Goal: Information Seeking & Learning: Compare options

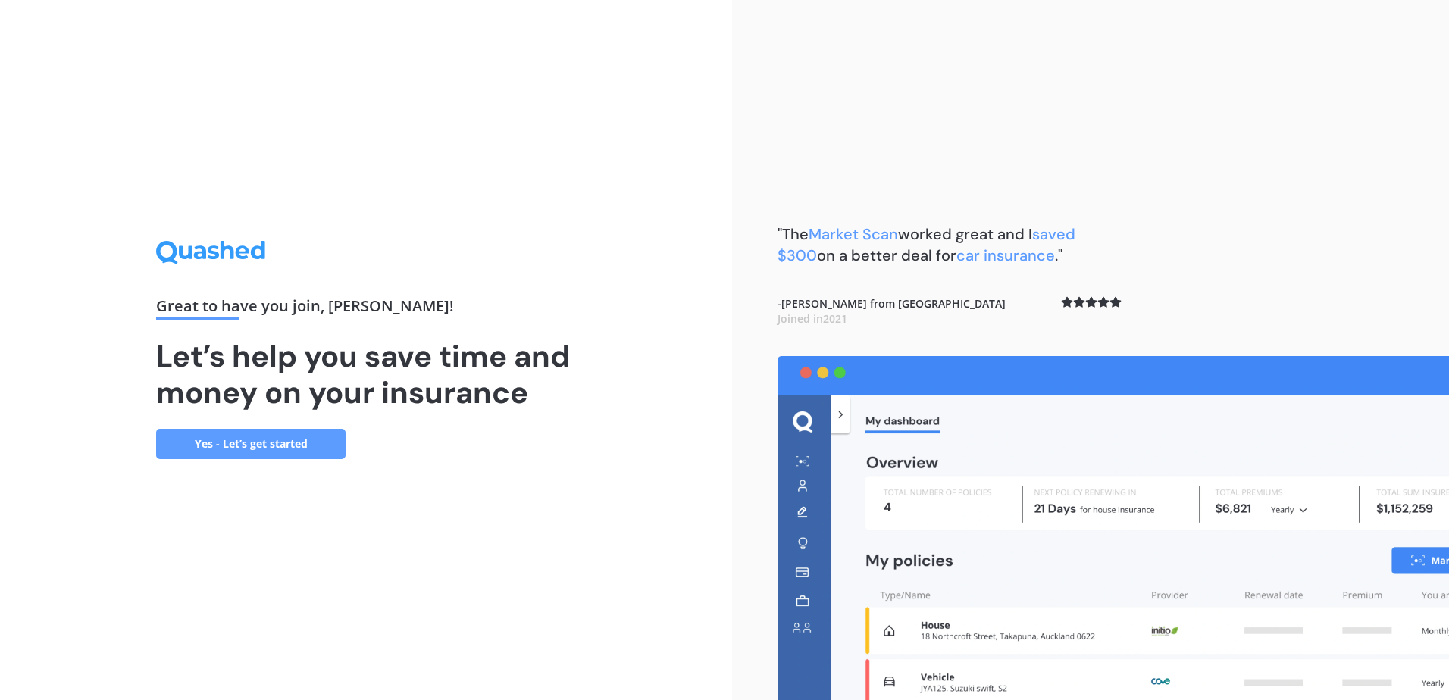
click at [319, 438] on link "Yes - Let’s get started" at bounding box center [250, 444] width 189 height 30
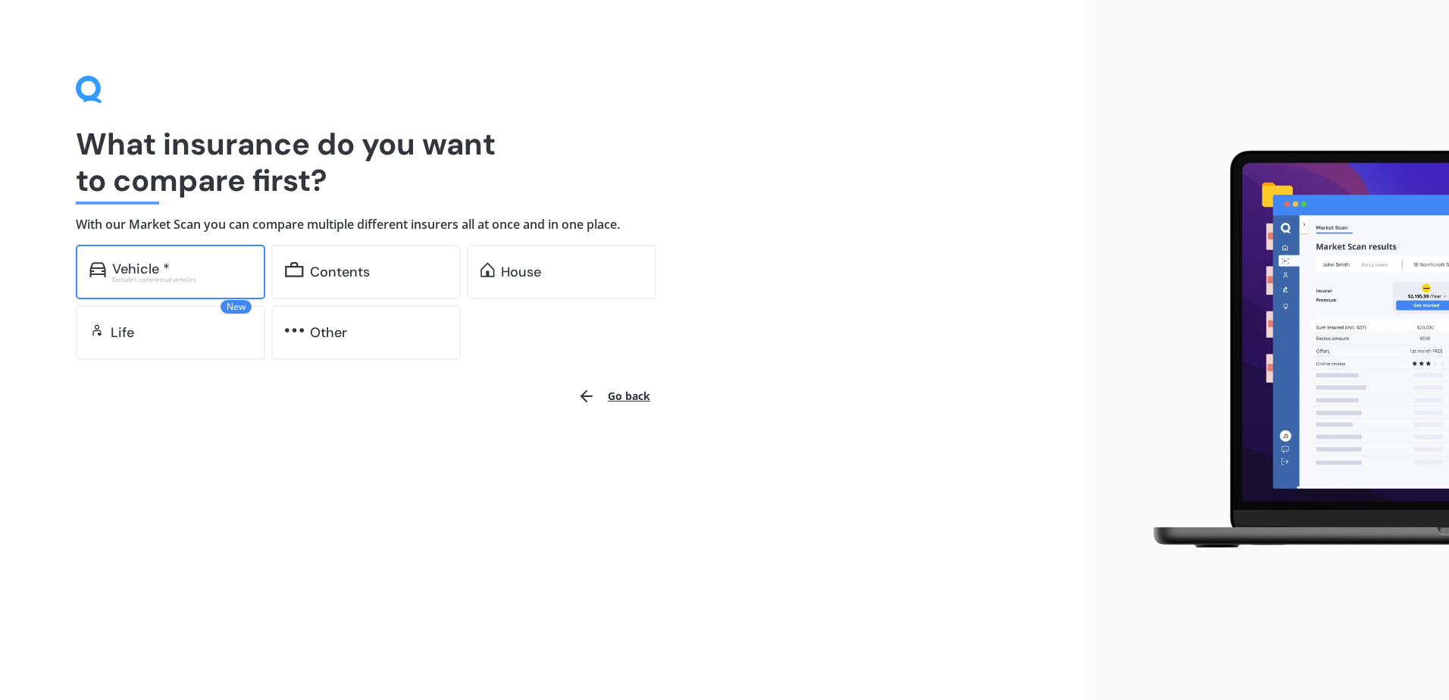
click at [150, 268] on div "Vehicle *" at bounding box center [141, 268] width 58 height 15
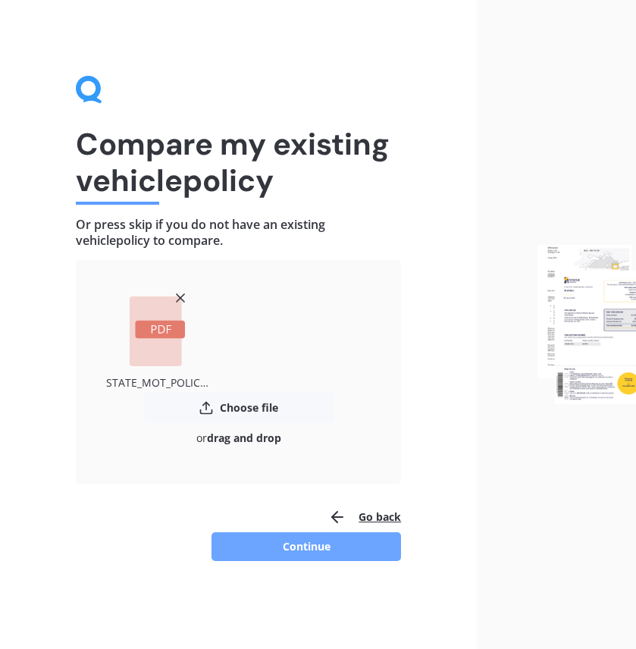
click at [317, 546] on button "Continue" at bounding box center [305, 546] width 189 height 29
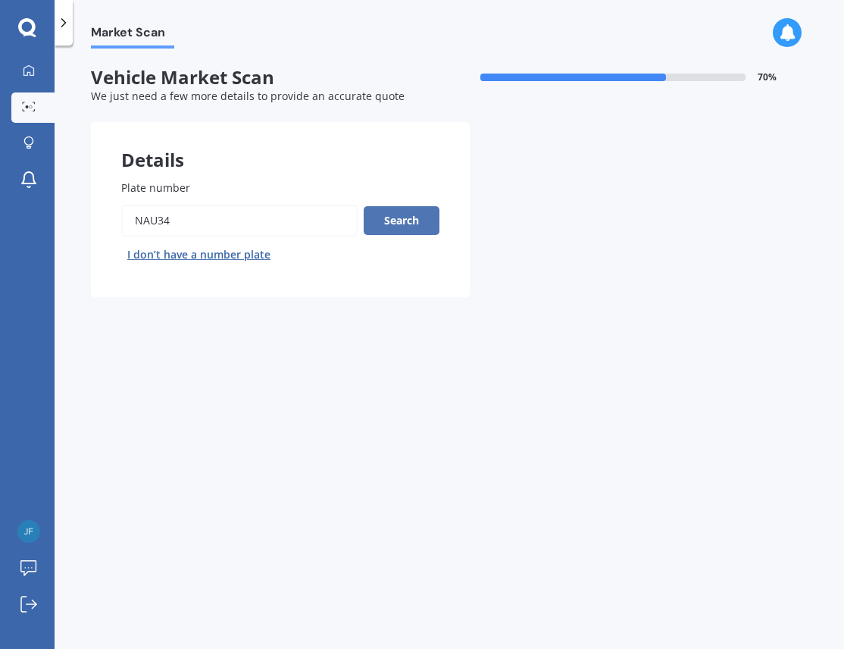
click at [404, 219] on button "Search" at bounding box center [402, 220] width 76 height 29
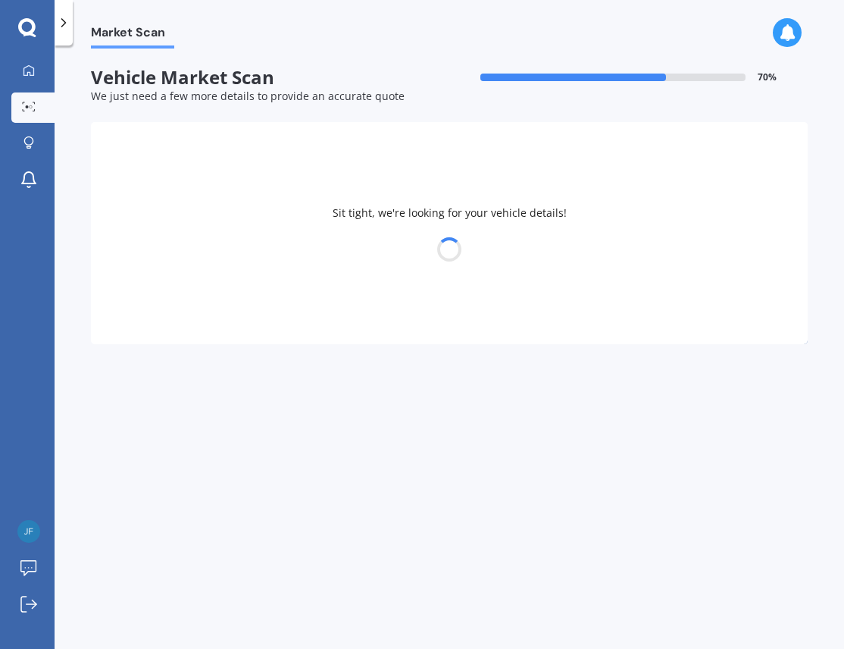
select select "MAZDA"
select select "AXELA"
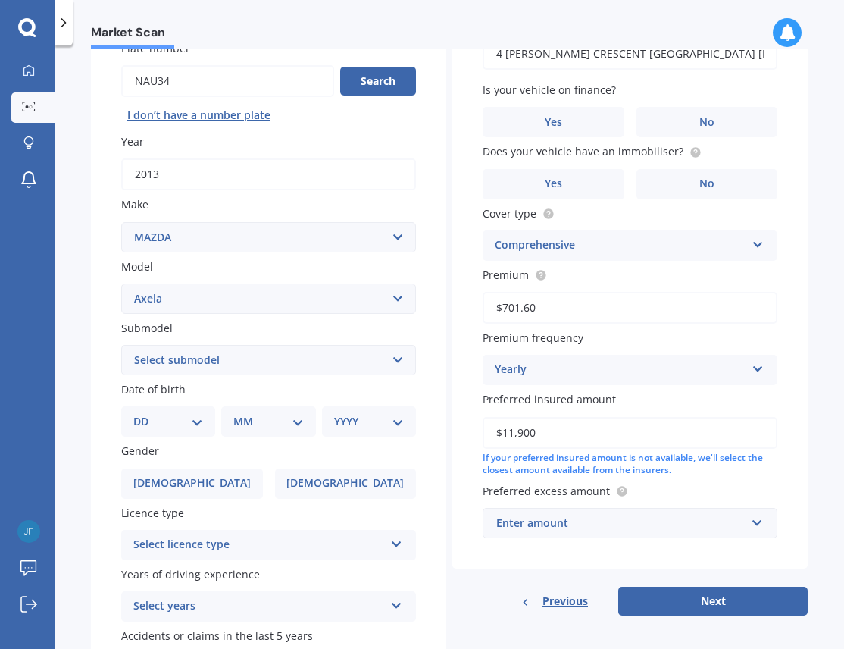
scroll to position [92, 0]
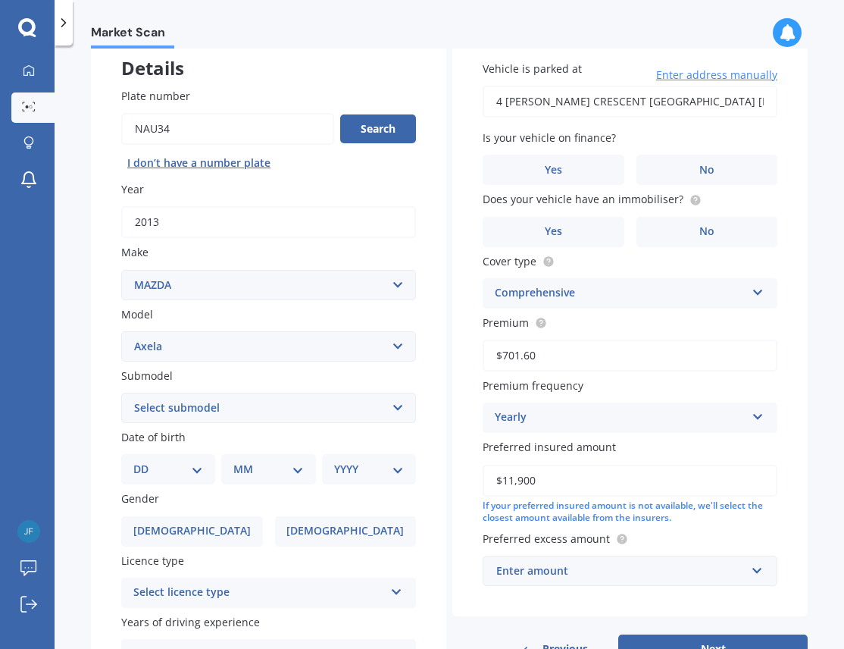
click at [392, 407] on select "Select submodel (All other) 2.3 Sporthatch 2.3 turbo Hatchback Hatchback turbo …" at bounding box center [268, 407] width 295 height 30
click at [443, 414] on div "Details Plate number Search I don’t have a number plate Year 2013 Make Select m…" at bounding box center [449, 395] width 717 height 731
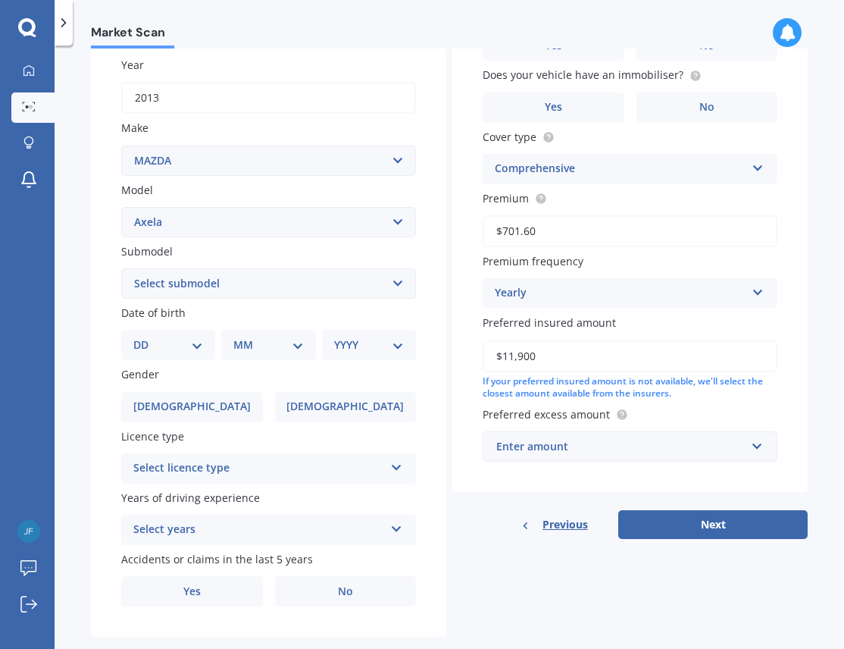
scroll to position [243, 0]
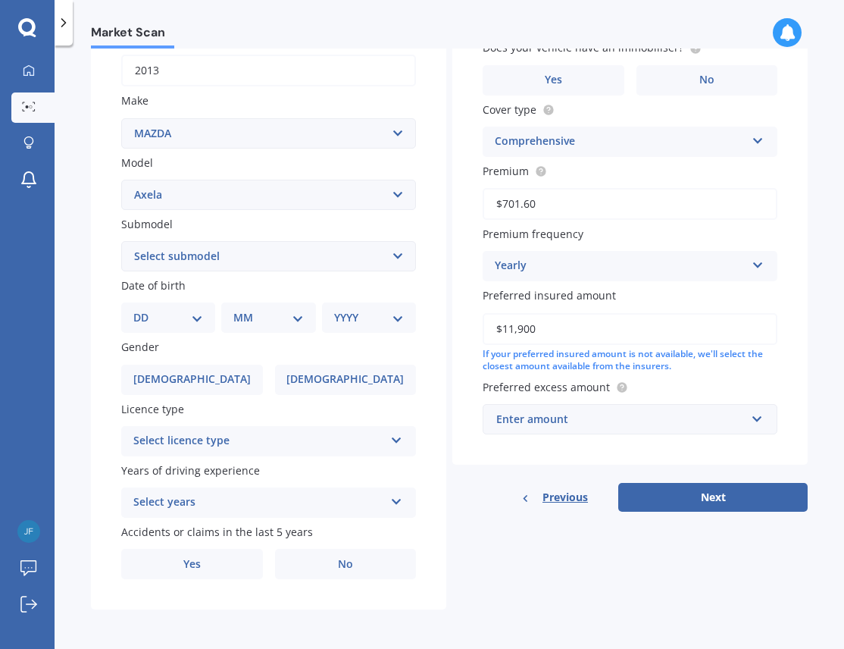
click at [196, 316] on select "DD 01 02 03 04 05 06 07 08 09 10 11 12 13 14 15 16 17 18 19 20 21 22 23 24 25 2…" at bounding box center [168, 317] width 70 height 17
select select "25"
click at [145, 309] on select "DD 01 02 03 04 05 06 07 08 09 10 11 12 13 14 15 16 17 18 19 20 21 22 23 24 25 2…" at bounding box center [168, 317] width 70 height 17
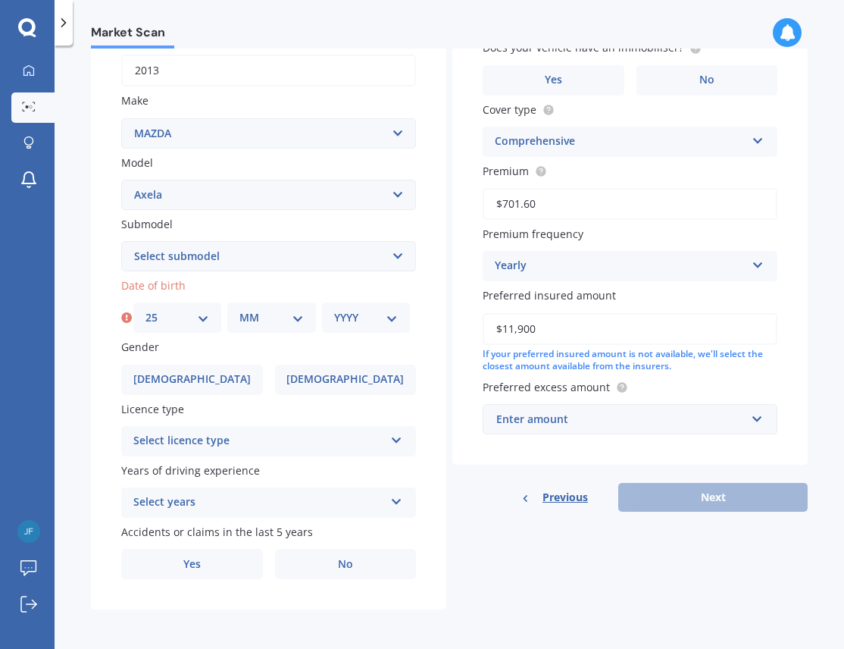
click at [292, 317] on select "MM 01 02 03 04 05 06 07 08 09 10 11 12" at bounding box center [271, 317] width 64 height 17
select select "12"
click at [239, 309] on select "MM 01 02 03 04 05 06 07 08 09 10 11 12" at bounding box center [271, 317] width 64 height 17
click at [389, 318] on select "YYYY 2025 2024 2023 2022 2021 2020 2019 2018 2017 2016 2015 2014 2013 2012 2011…" at bounding box center [366, 317] width 64 height 17
select select "1957"
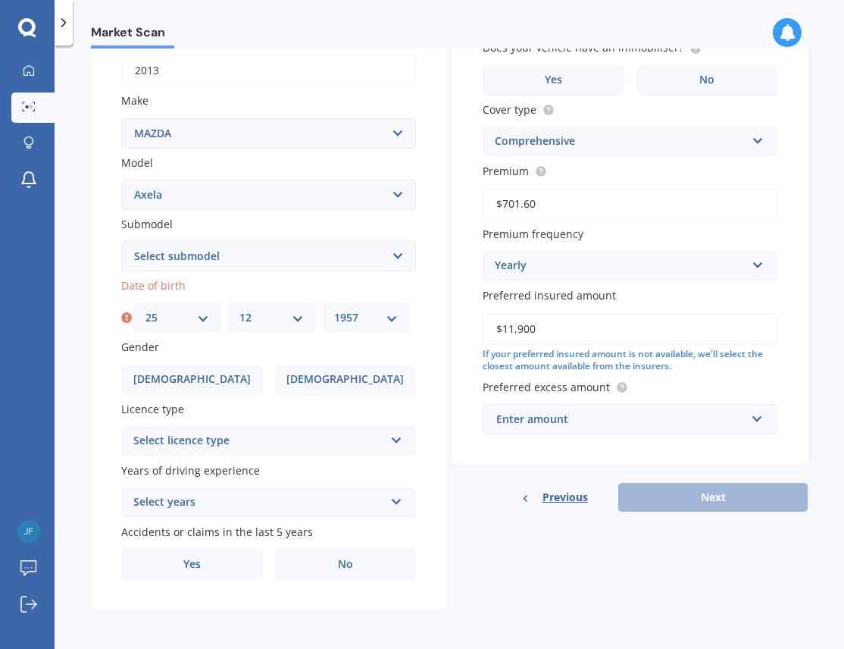
click at [334, 309] on select "YYYY 2025 2024 2023 2022 2021 2020 2019 2018 2017 2016 2015 2014 2013 2012 2011…" at bounding box center [366, 317] width 64 height 17
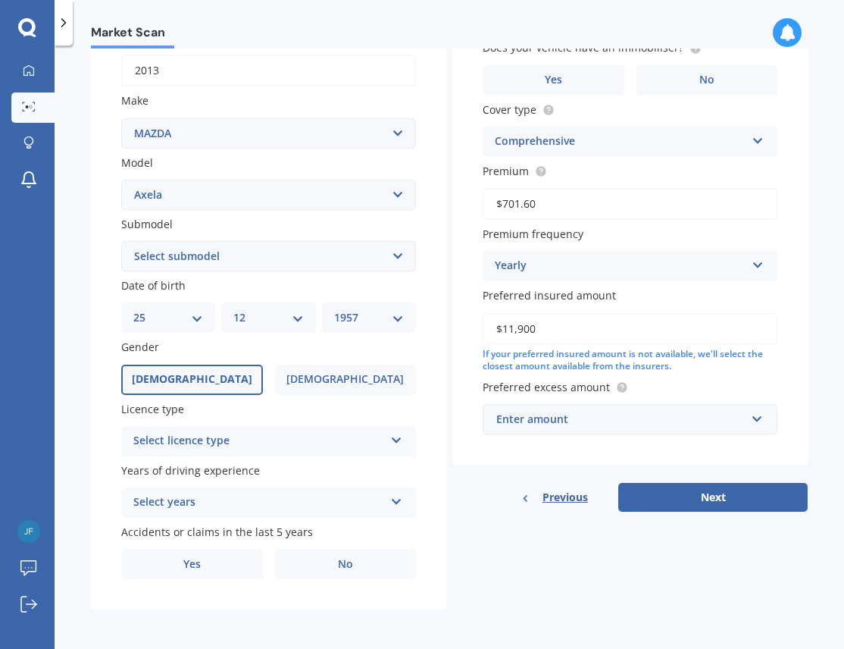
click at [207, 381] on label "[DEMOGRAPHIC_DATA]" at bounding box center [192, 379] width 142 height 30
click at [0, 0] on input "[DEMOGRAPHIC_DATA]" at bounding box center [0, 0] width 0 height 0
click at [392, 442] on icon at bounding box center [396, 437] width 13 height 11
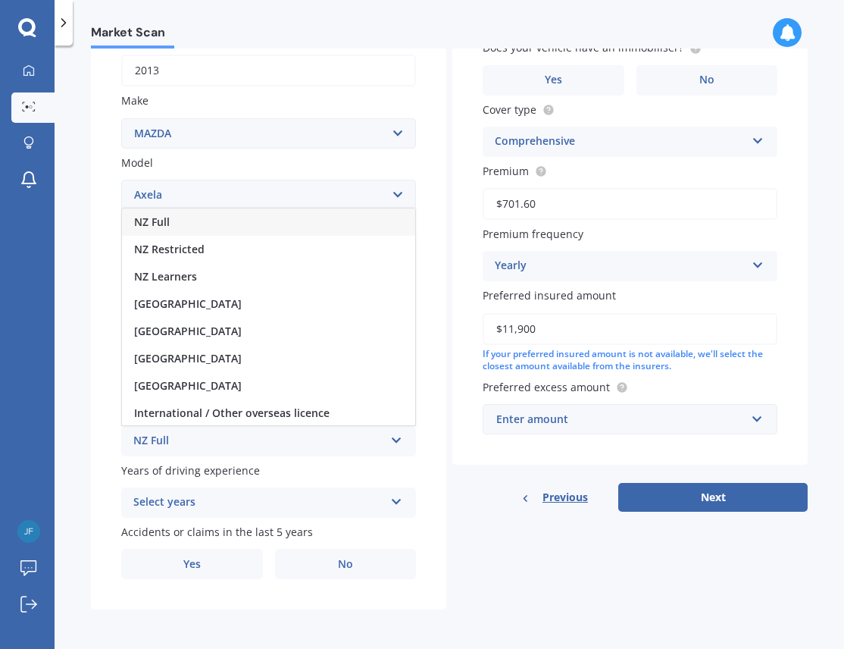
click at [171, 220] on div "NZ Full" at bounding box center [268, 221] width 293 height 27
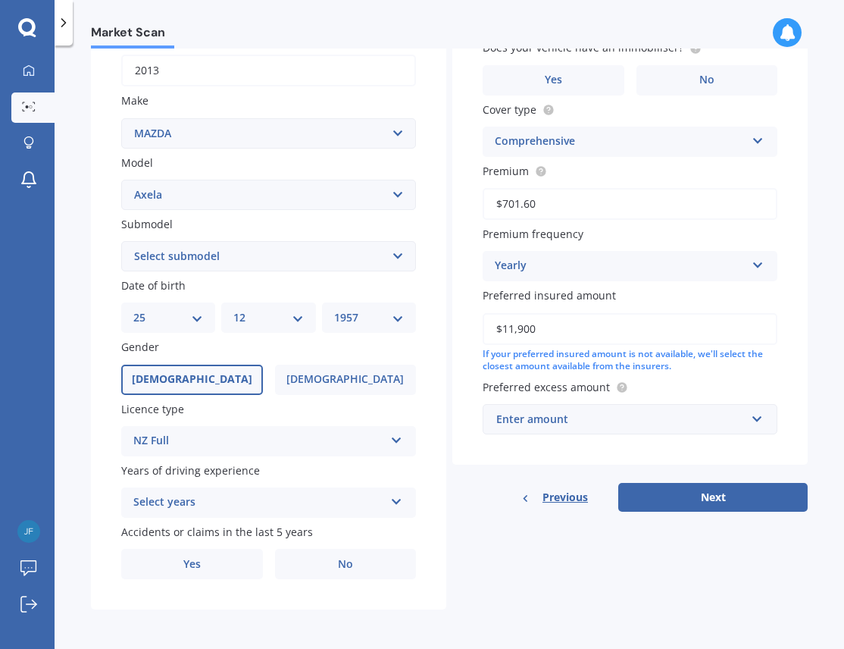
click at [393, 501] on icon at bounding box center [396, 498] width 13 height 11
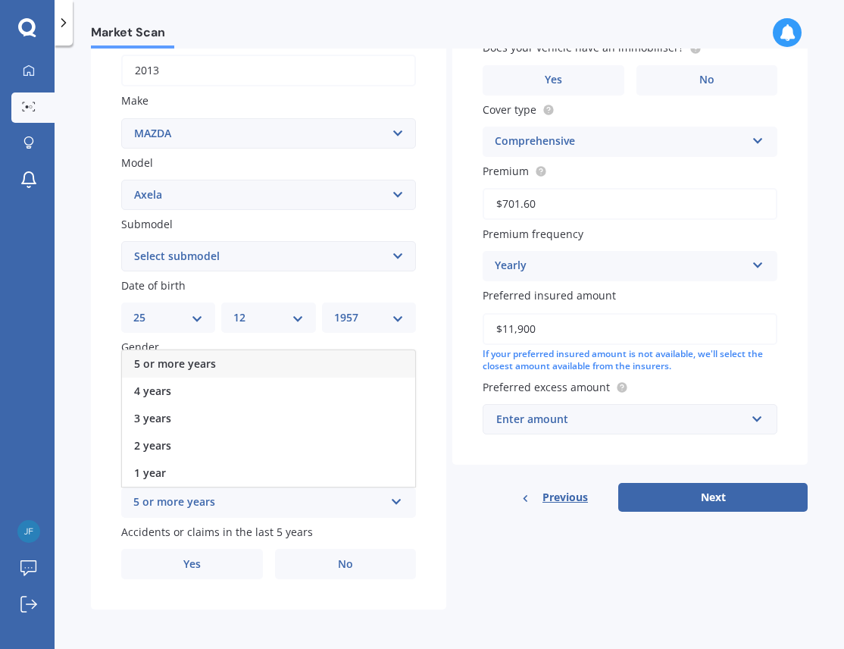
click at [219, 361] on div "5 or more years" at bounding box center [268, 363] width 293 height 27
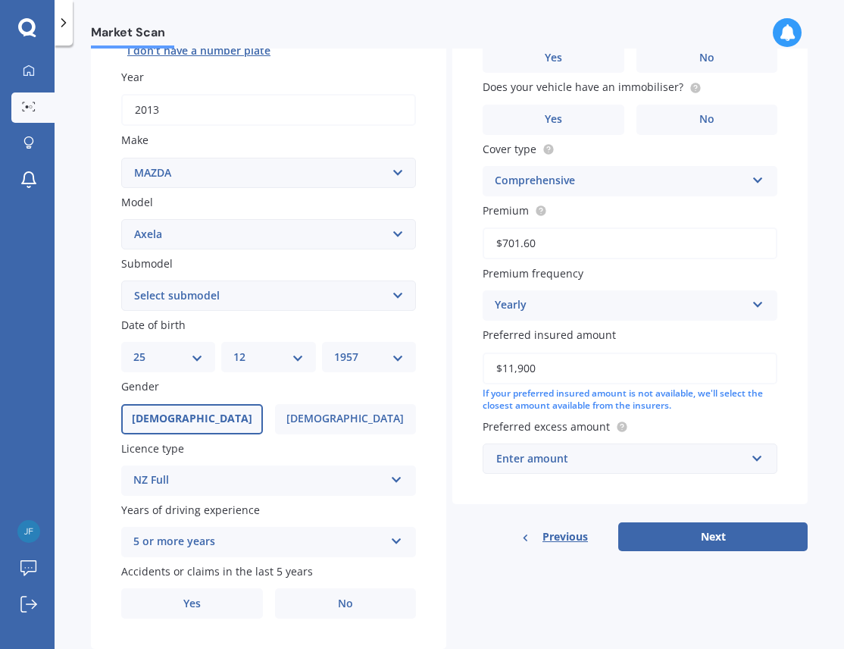
scroll to position [208, 0]
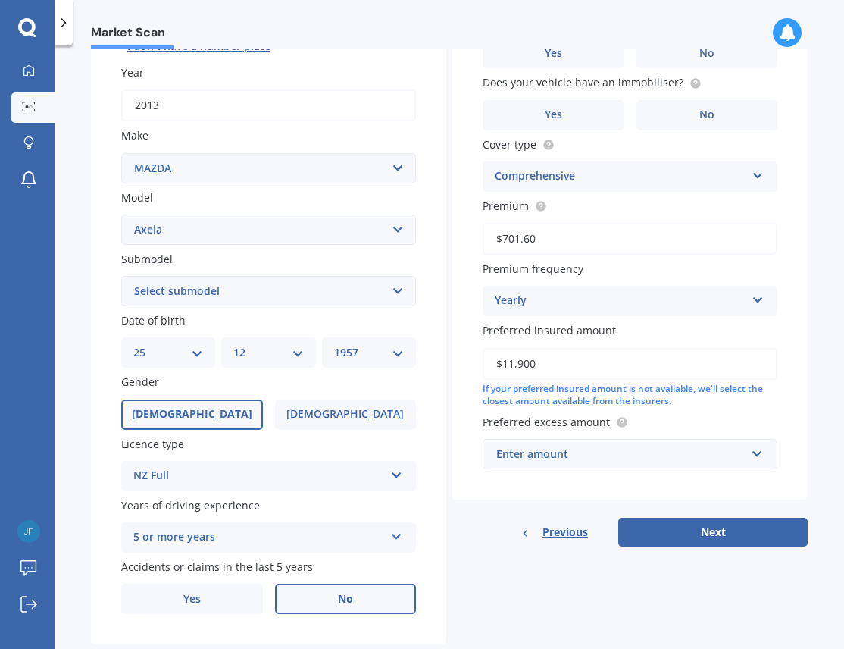
click at [352, 602] on label "No" at bounding box center [346, 598] width 142 height 30
click at [0, 0] on input "No" at bounding box center [0, 0] width 0 height 0
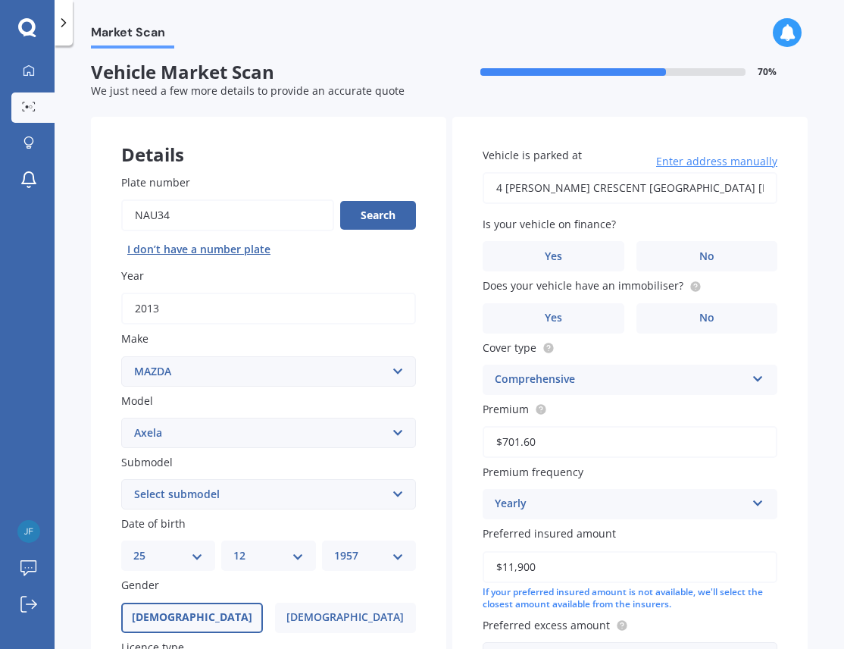
scroll to position [0, 0]
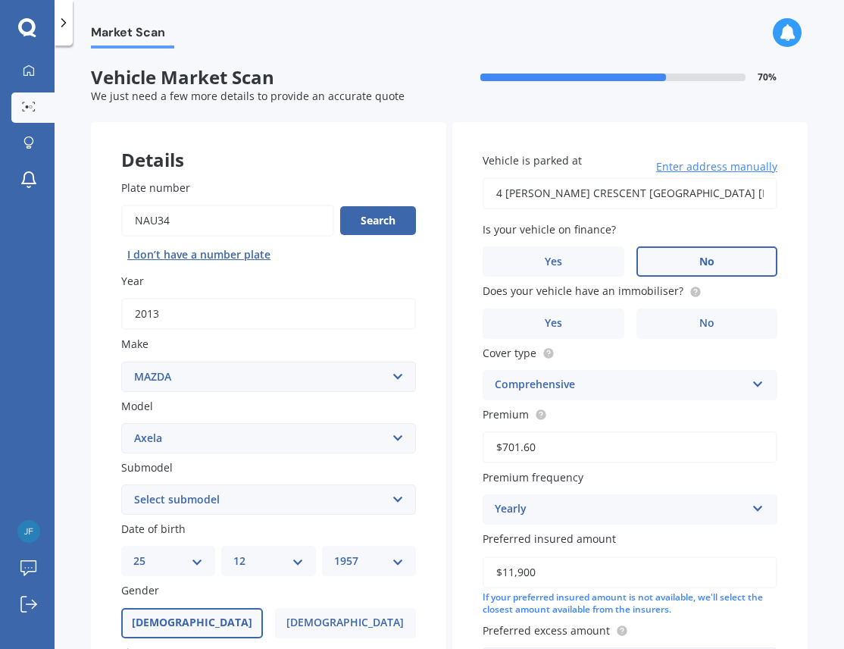
click at [699, 257] on span "No" at bounding box center [706, 261] width 15 height 13
click at [0, 0] on input "No" at bounding box center [0, 0] width 0 height 0
click at [699, 326] on span "No" at bounding box center [706, 323] width 15 height 13
click at [0, 0] on input "No" at bounding box center [0, 0] width 0 height 0
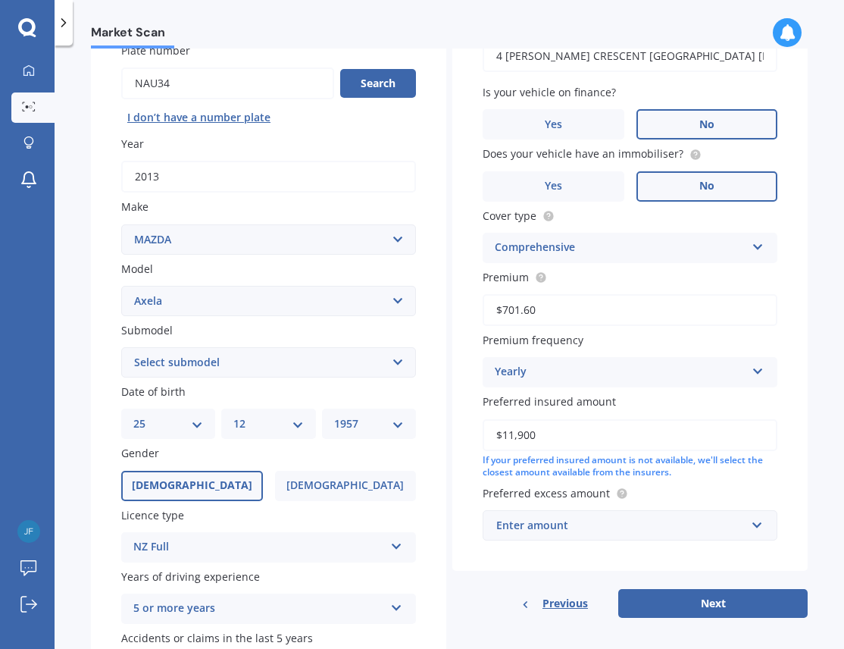
scroll to position [152, 0]
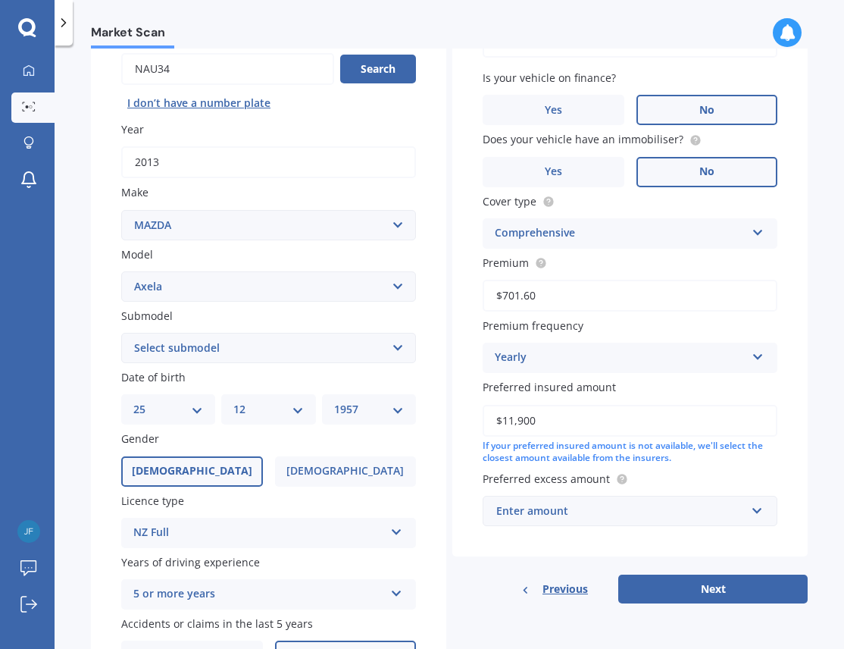
click at [752, 353] on icon at bounding box center [758, 354] width 13 height 11
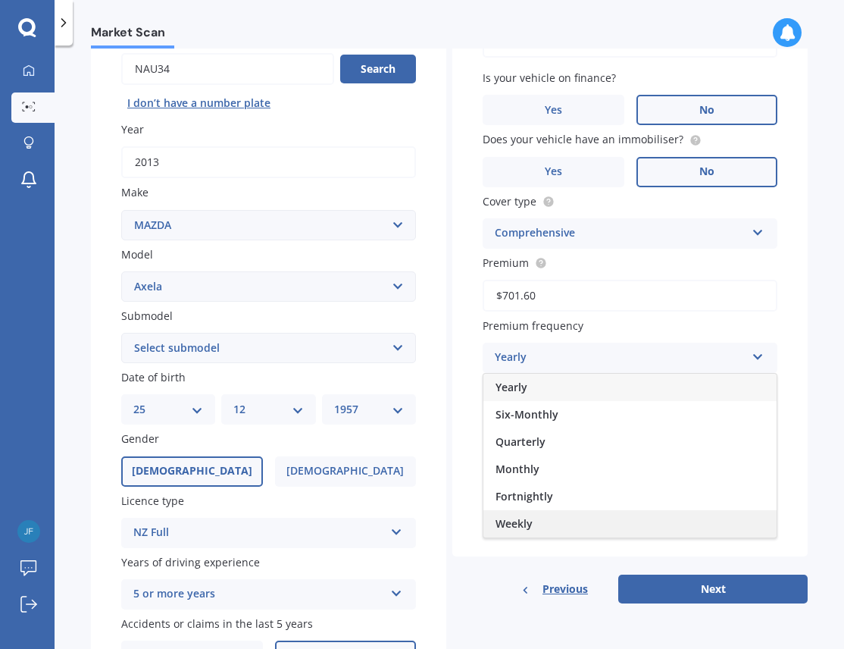
click at [539, 521] on div "Weekly" at bounding box center [629, 523] width 293 height 27
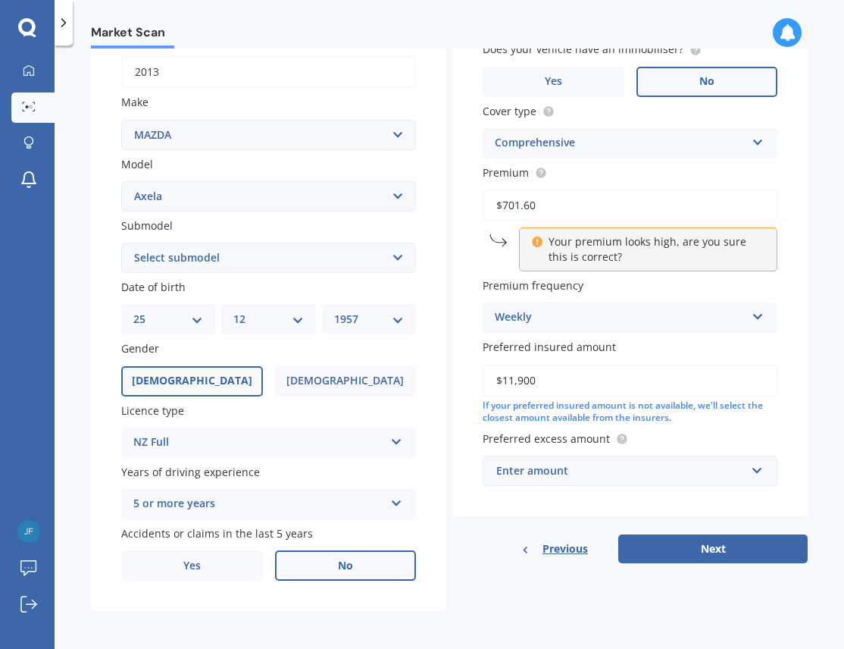
scroll to position [243, 0]
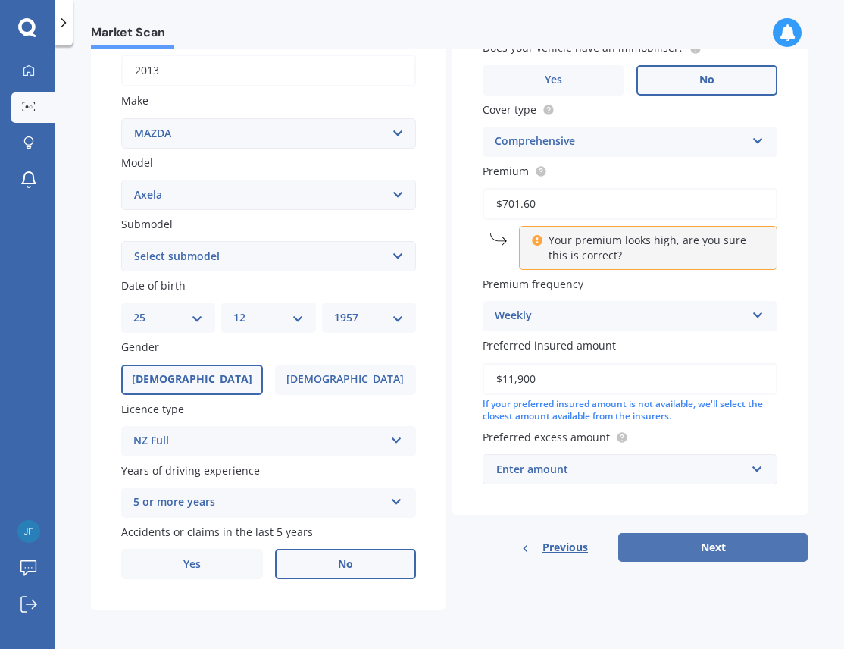
click at [707, 548] on button "Next" at bounding box center [712, 547] width 189 height 29
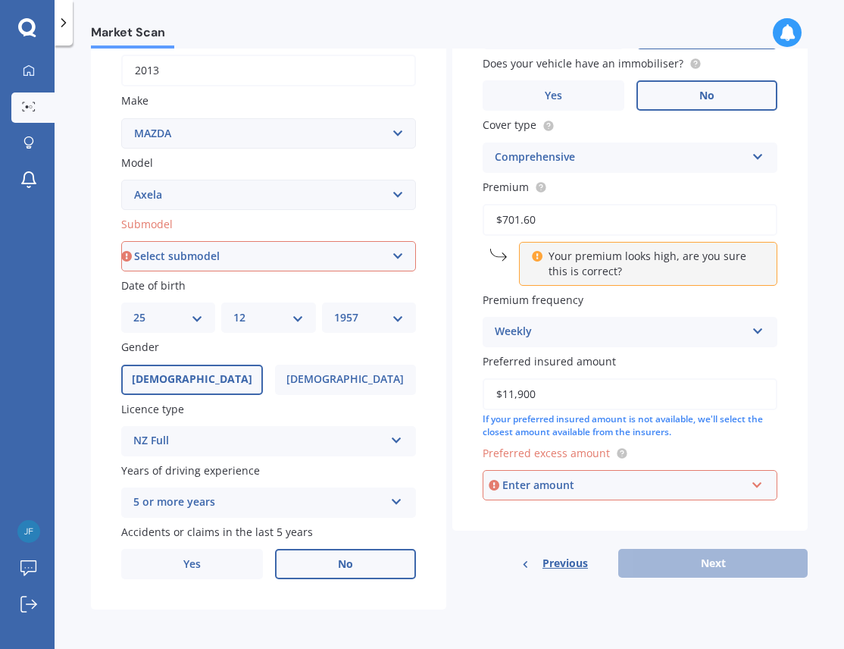
click at [395, 255] on select "Select submodel (All other) 2.3 Sporthatch 2.3 turbo Hatchback Hatchback turbo …" at bounding box center [268, 256] width 295 height 30
click at [121, 241] on select "Select submodel (All other) 2.3 Sporthatch 2.3 turbo Hatchback Hatchback turbo …" at bounding box center [268, 256] width 295 height 30
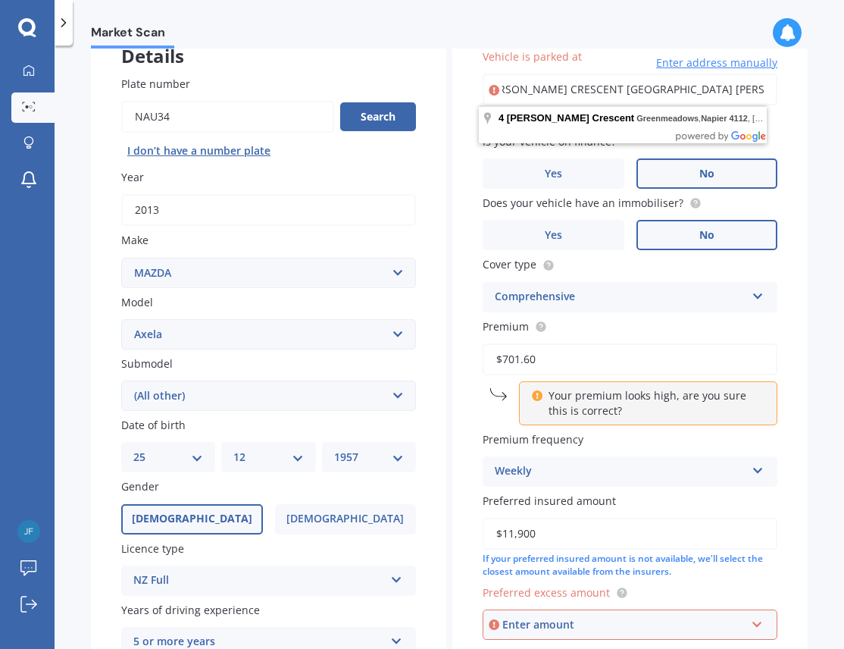
scroll to position [0, 0]
click at [394, 394] on select "Select submodel (All other) 2.3 Sporthatch 2.3 turbo Hatchback Hatchback turbo …" at bounding box center [268, 395] width 295 height 30
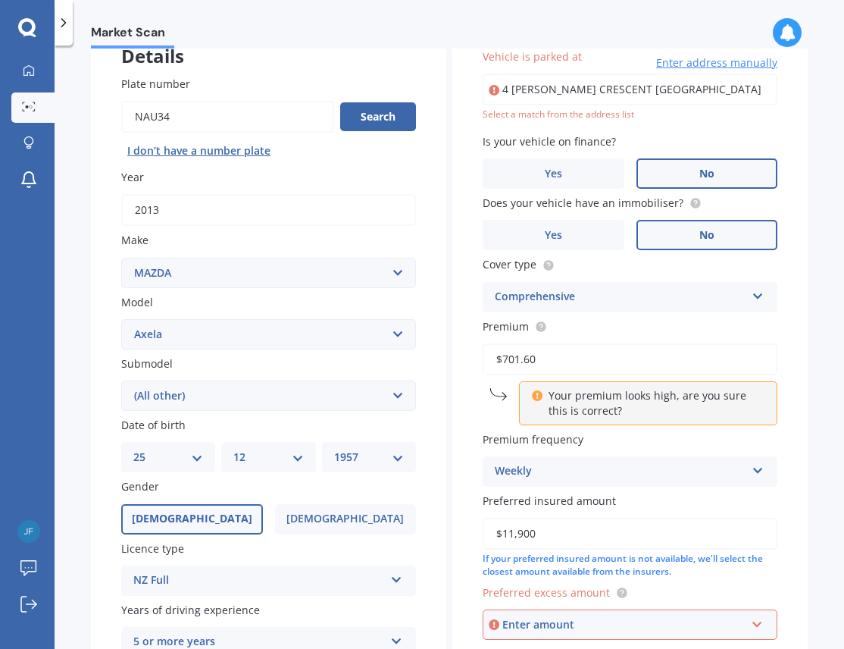
select select "HATCHBACK"
click at [121, 380] on select "Select submodel (All other) 2.3 Sporthatch 2.3 turbo Hatchback Hatchback turbo …" at bounding box center [268, 395] width 295 height 30
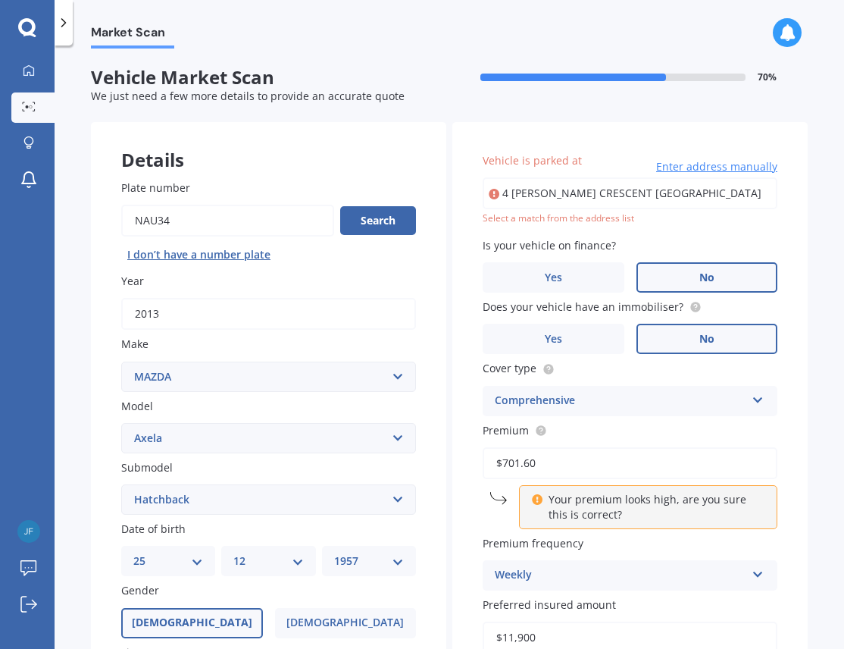
click at [533, 191] on input "4 TOWNSHEND CRESCENT GREENMEADOWS NAPIER 4112" at bounding box center [630, 193] width 295 height 32
type input "[STREET_ADDRESS][PERSON_NAME][PERSON_NAME]"
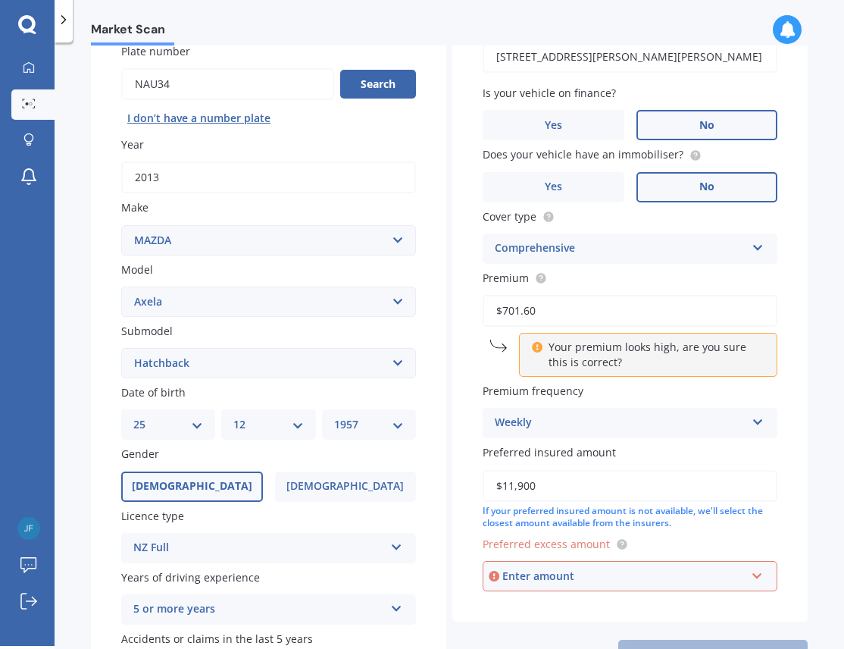
scroll to position [243, 0]
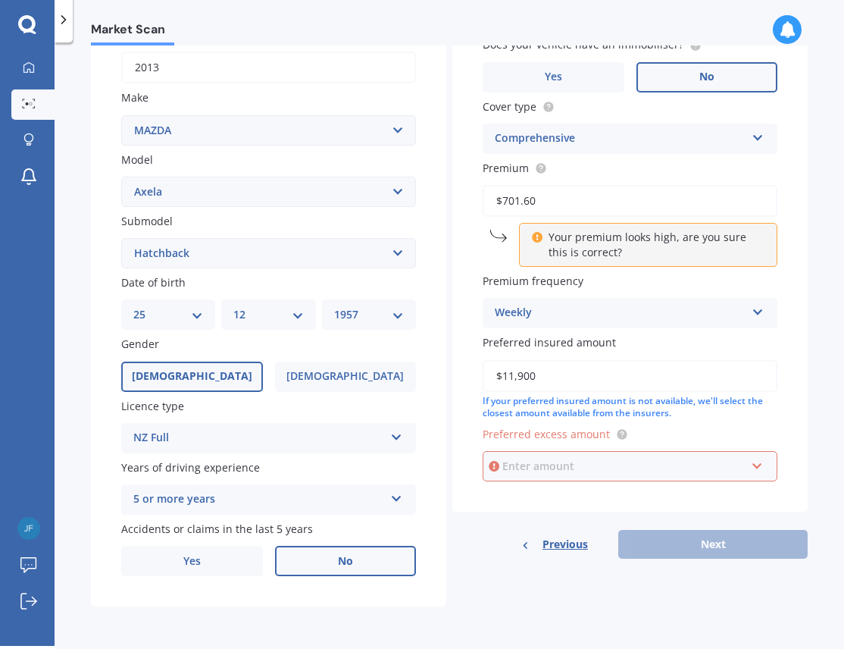
click at [749, 466] on input "text" at bounding box center [624, 466] width 281 height 29
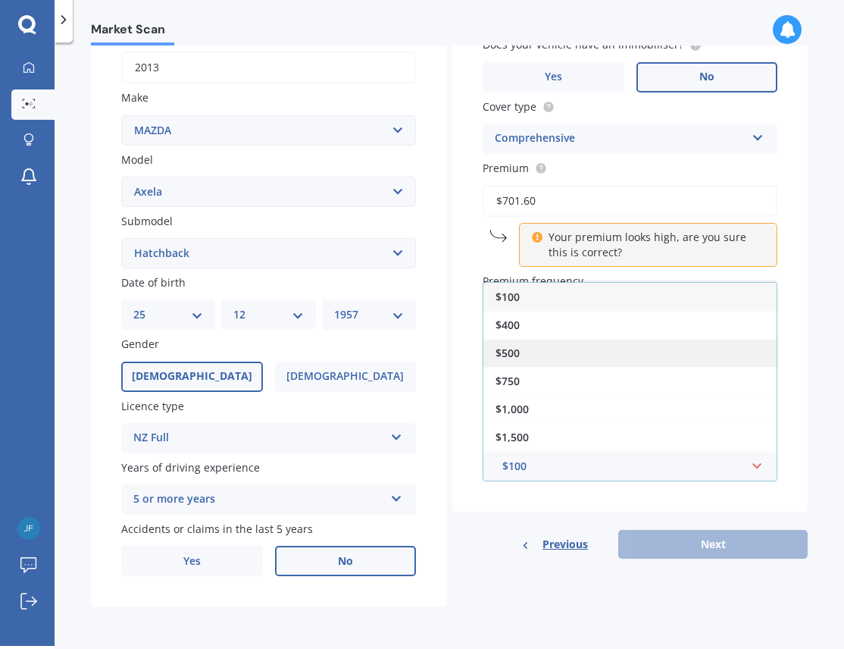
click at [507, 354] on span "$500" at bounding box center [508, 353] width 24 height 14
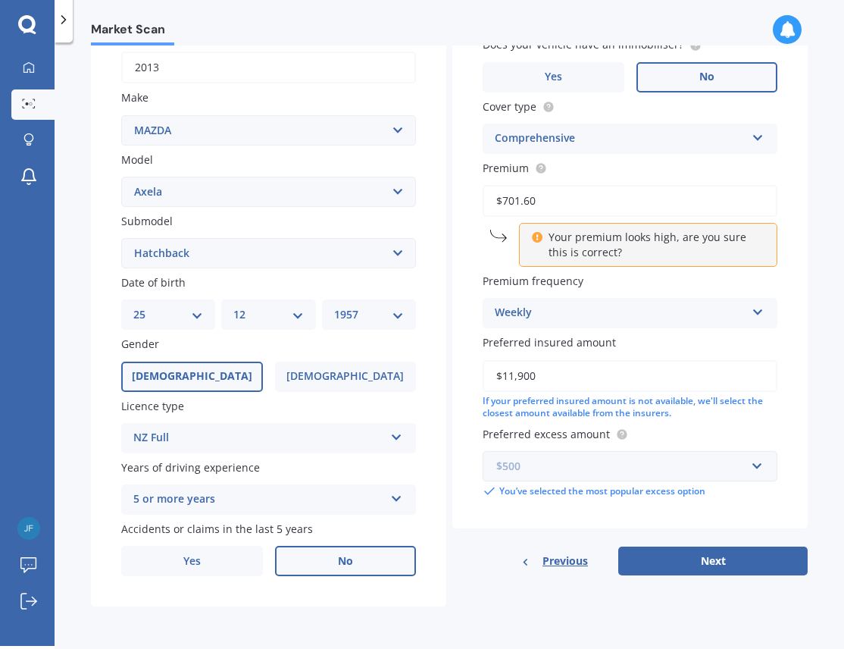
click at [749, 464] on input "text" at bounding box center [624, 466] width 281 height 29
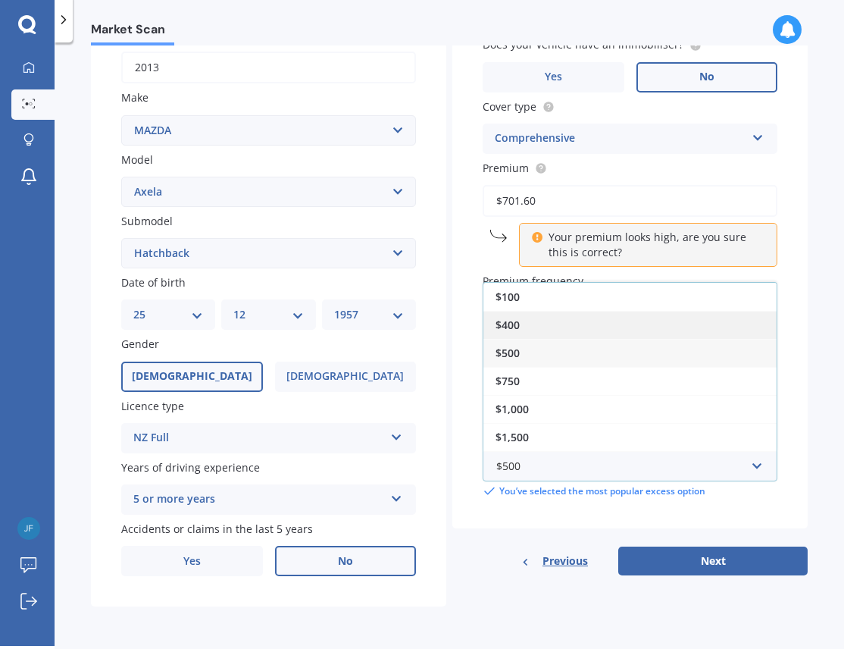
click at [511, 321] on span "$400" at bounding box center [508, 324] width 24 height 14
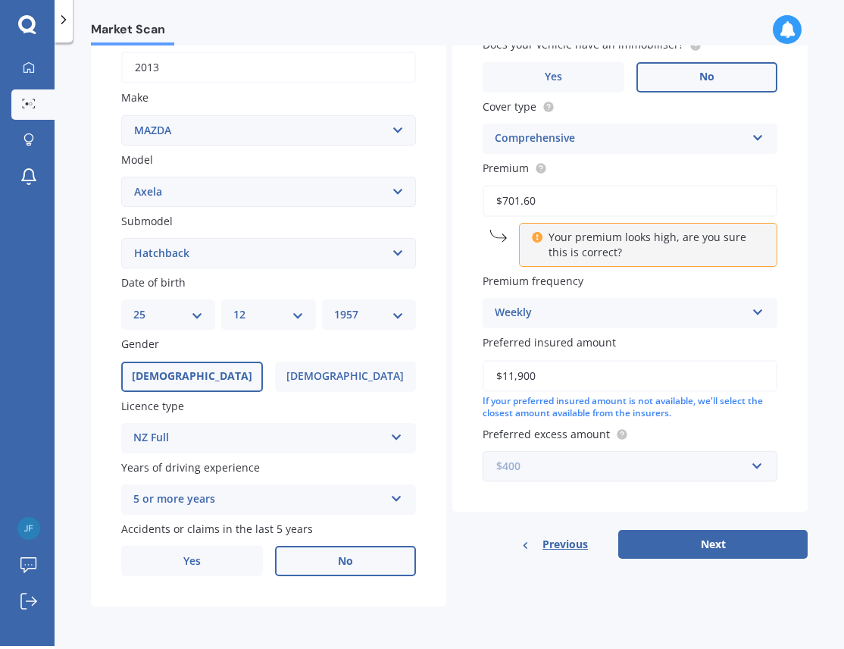
click at [748, 466] on input "text" at bounding box center [624, 466] width 281 height 29
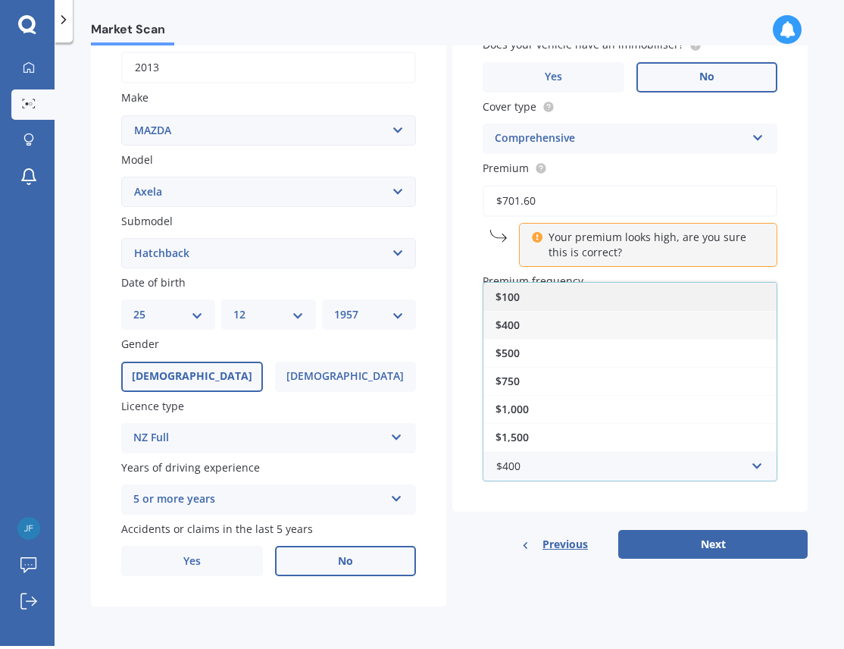
click at [536, 296] on div "$100" at bounding box center [629, 297] width 293 height 28
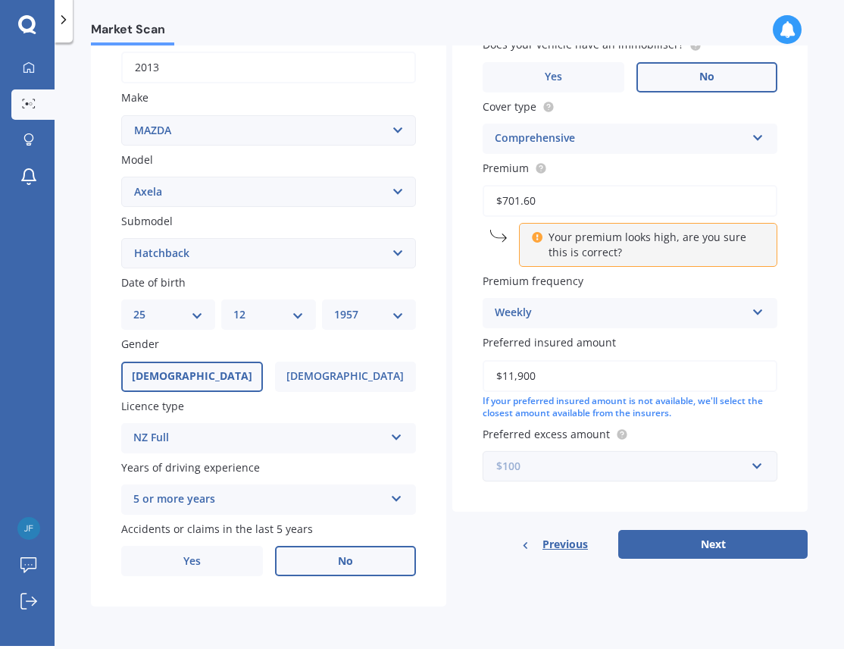
click at [748, 468] on input "text" at bounding box center [624, 466] width 281 height 29
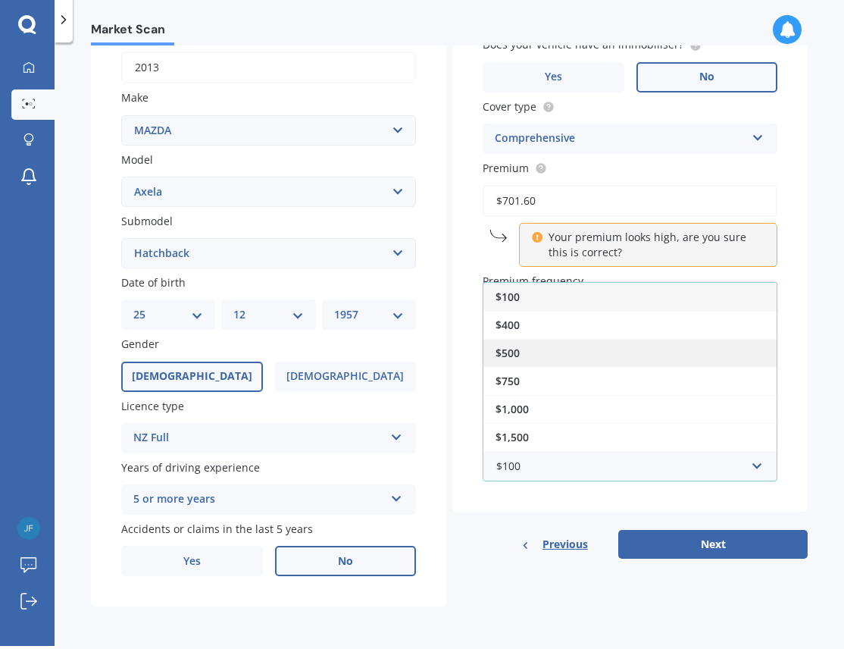
click at [516, 352] on span "$500" at bounding box center [508, 353] width 24 height 14
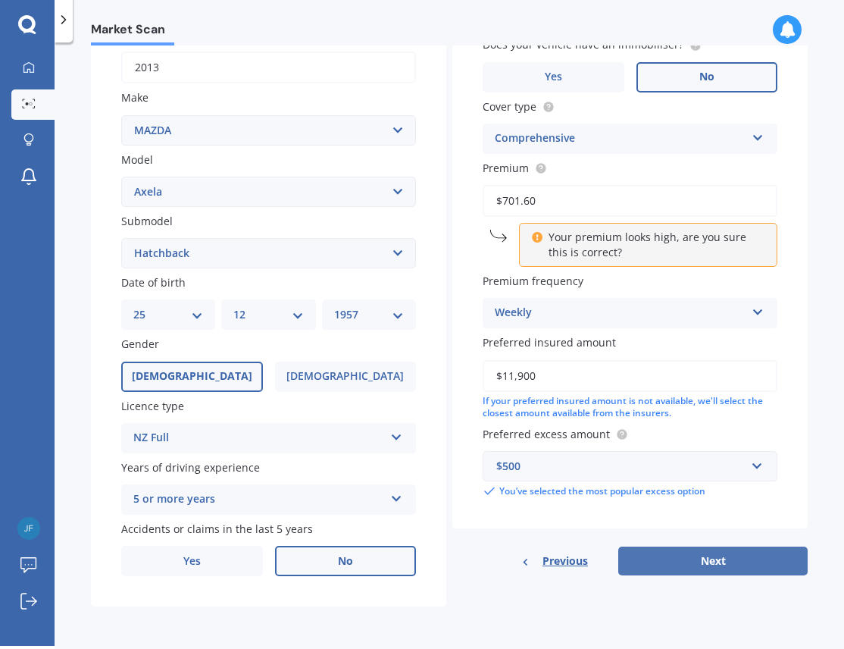
click at [710, 561] on button "Next" at bounding box center [712, 560] width 189 height 29
select select "25"
select select "12"
select select "1957"
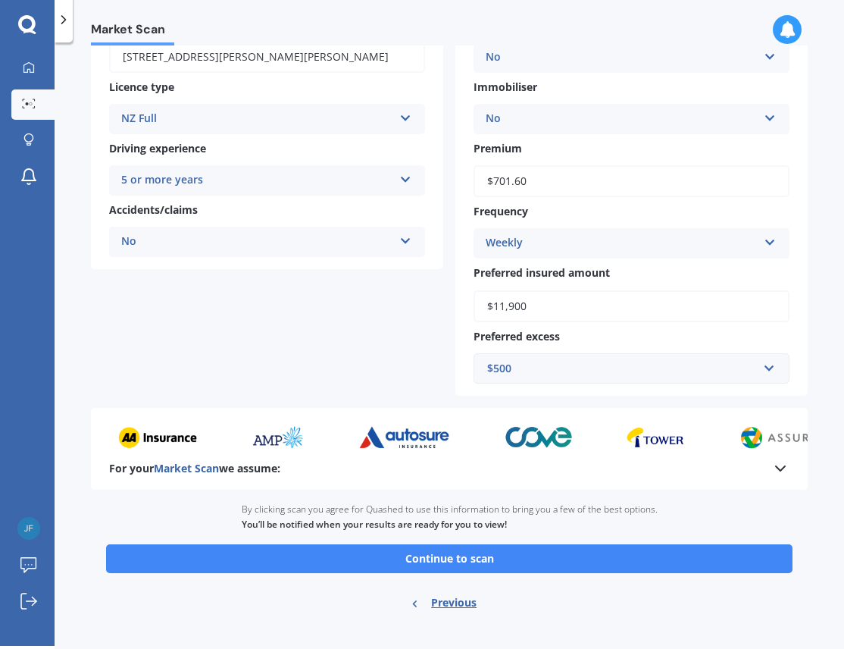
scroll to position [258, 0]
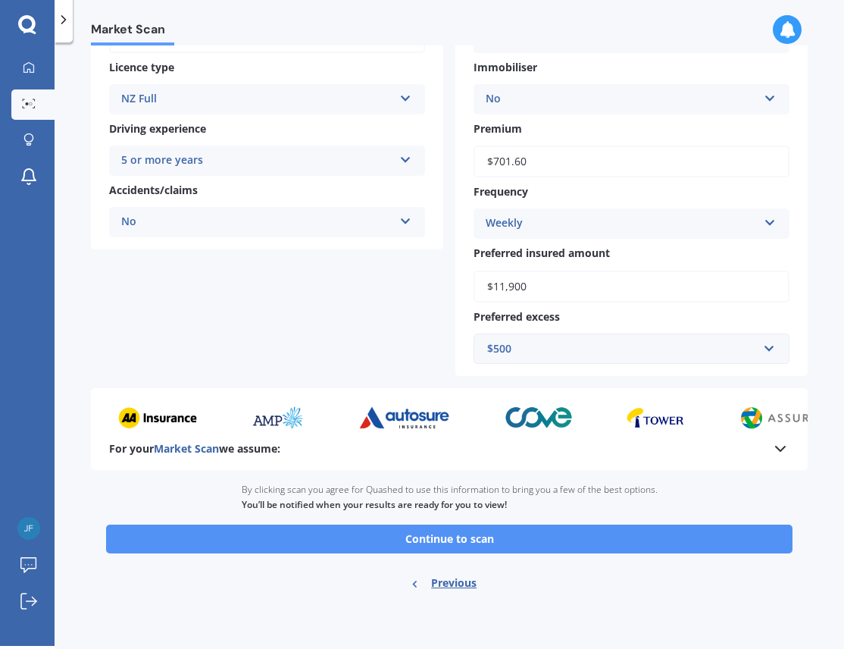
click at [486, 536] on button "Continue to scan" at bounding box center [449, 538] width 686 height 29
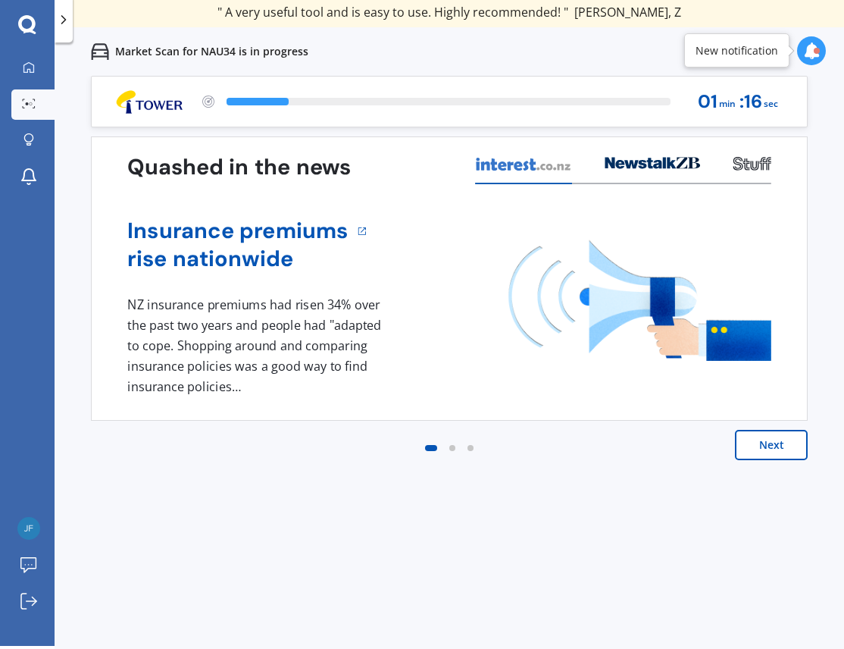
click at [779, 445] on button "Next" at bounding box center [771, 445] width 73 height 30
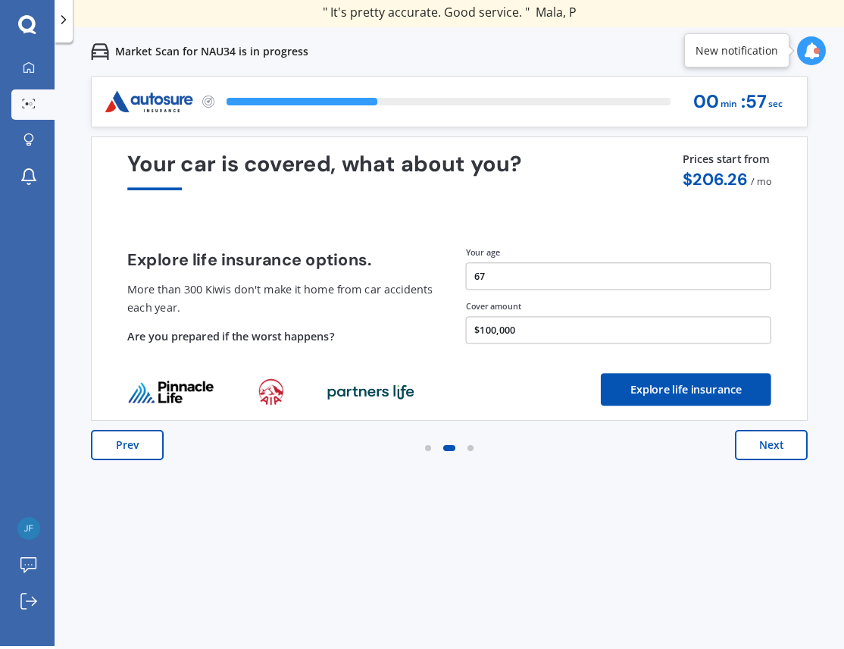
click at [779, 446] on button "Next" at bounding box center [771, 445] width 73 height 30
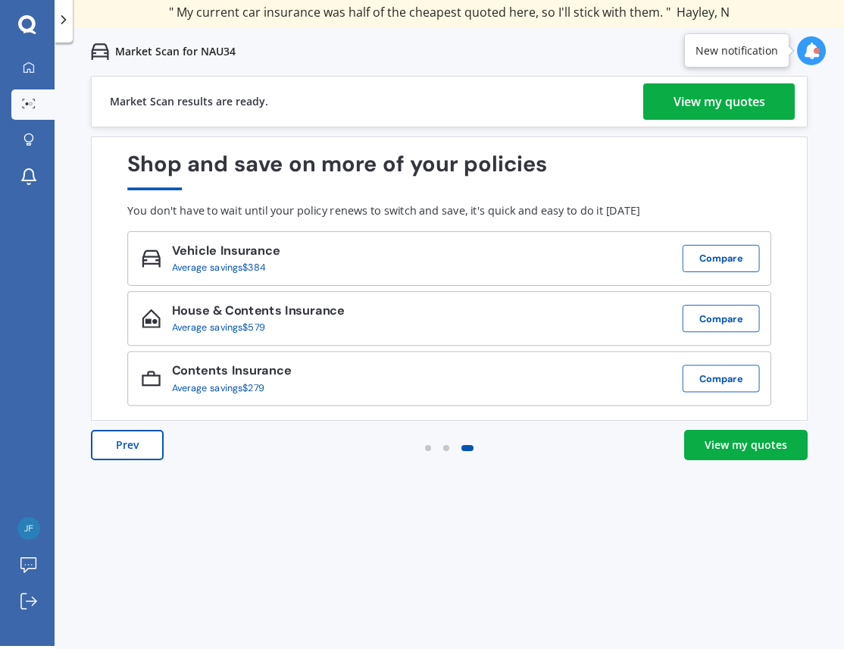
click at [726, 98] on div "View my quotes" at bounding box center [720, 101] width 92 height 36
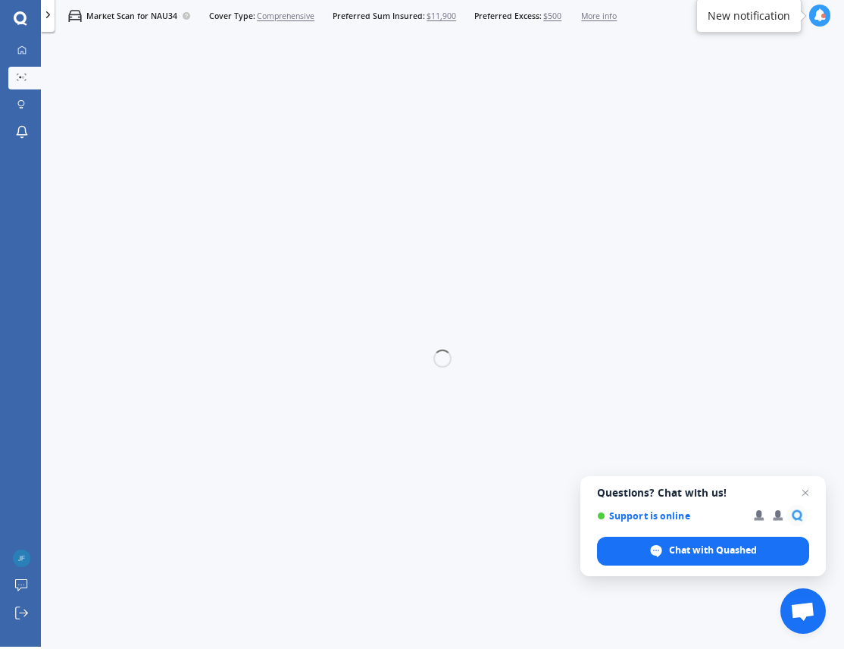
scroll to position [3, 0]
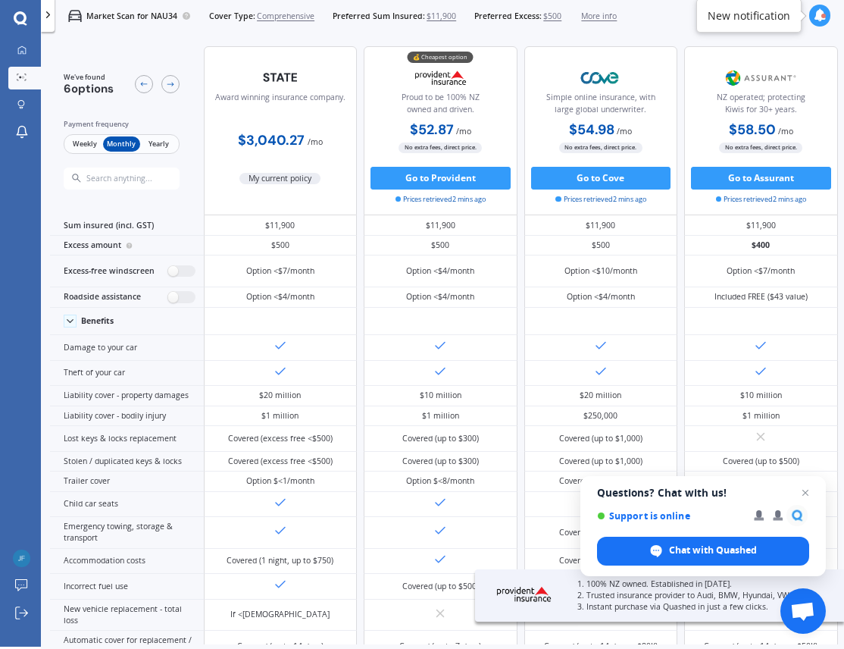
click at [85, 143] on span "Weekly" at bounding box center [84, 143] width 37 height 15
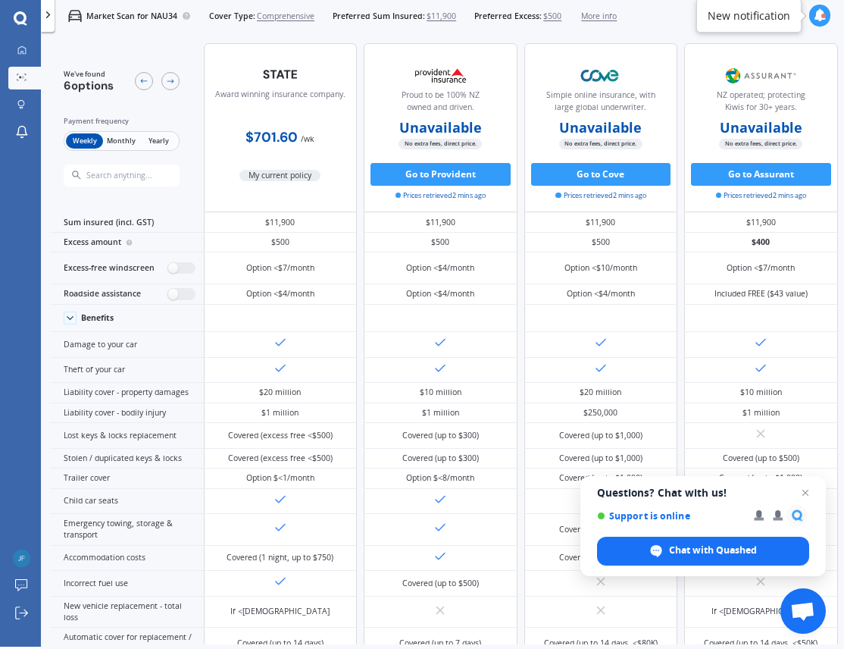
scroll to position [0, 0]
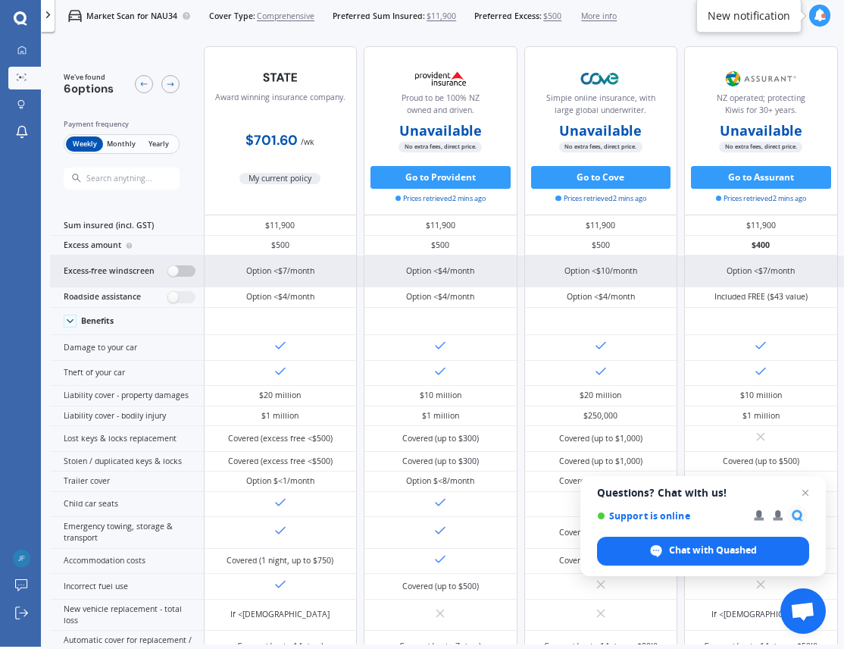
click at [183, 269] on label at bounding box center [181, 271] width 28 height 12
radio input "true"
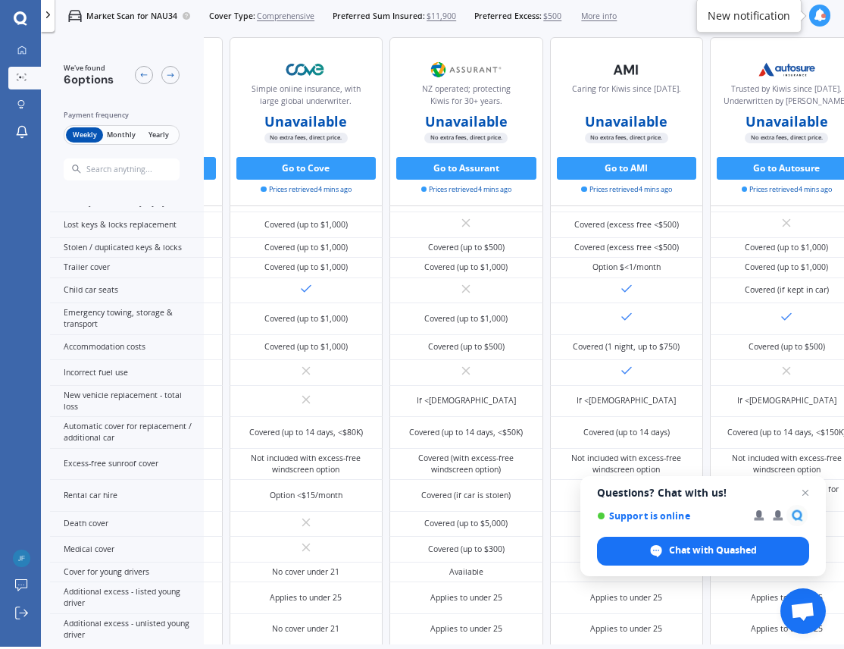
scroll to position [303, 426]
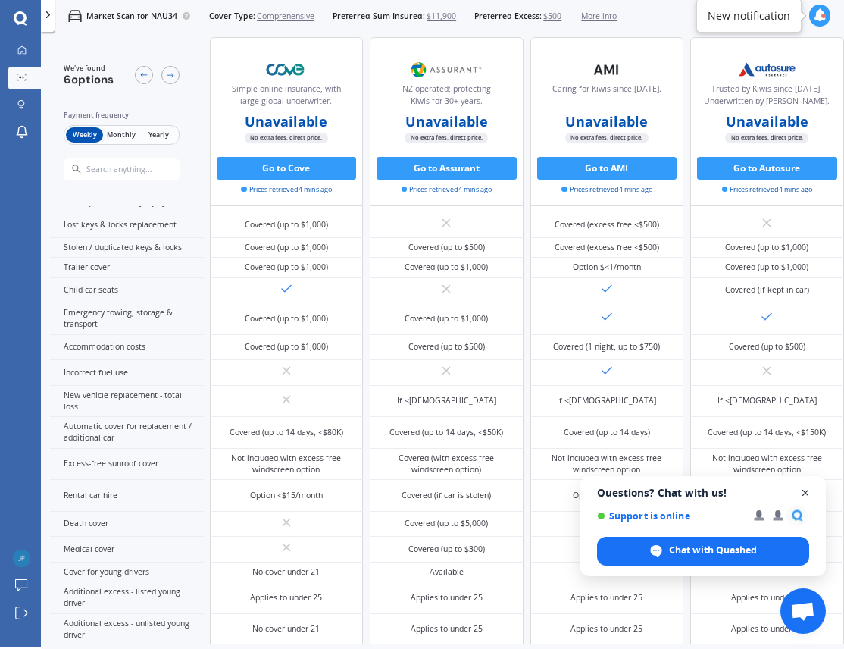
click at [807, 493] on span "Close chat" at bounding box center [805, 492] width 19 height 19
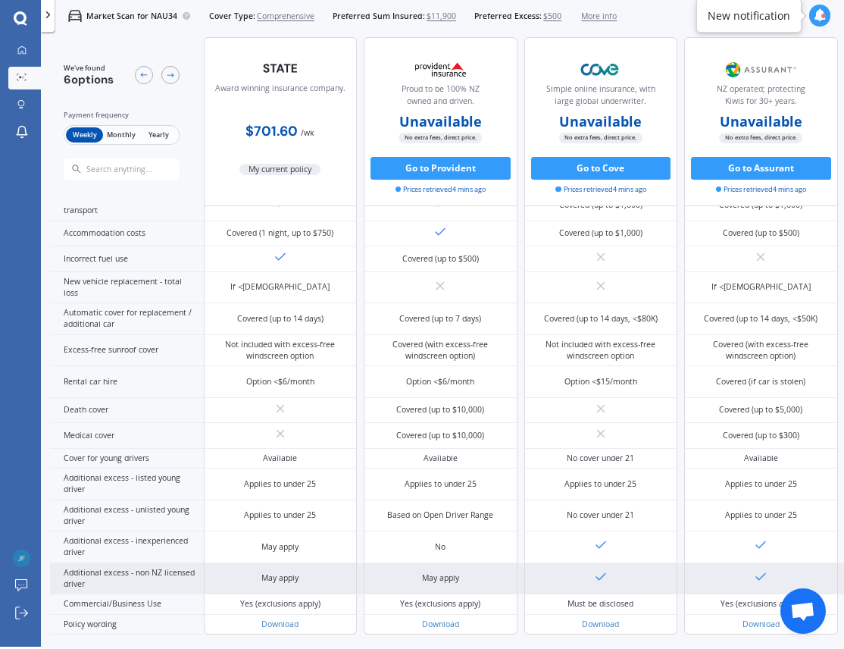
scroll to position [419, 0]
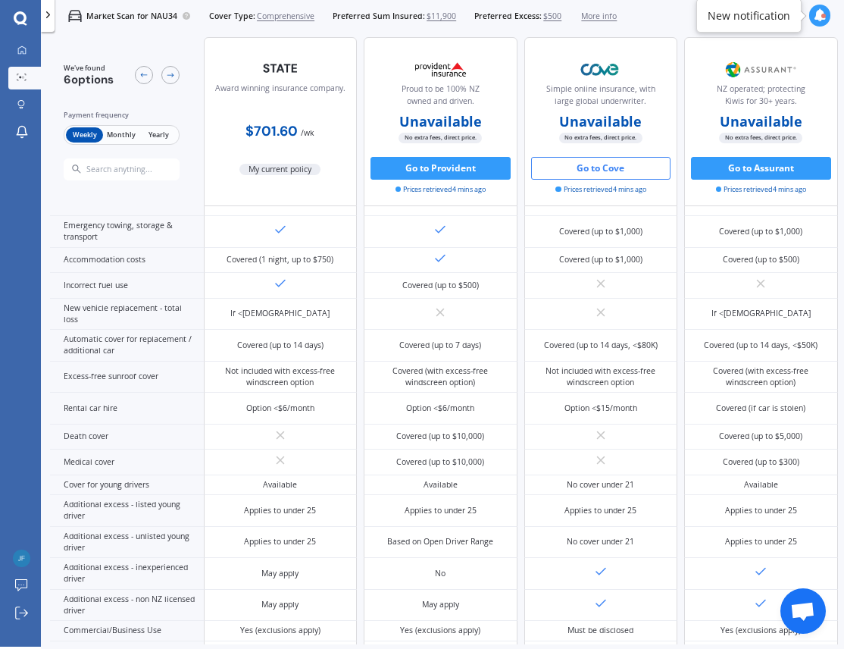
click at [601, 170] on button "Go to Cove" at bounding box center [601, 168] width 140 height 23
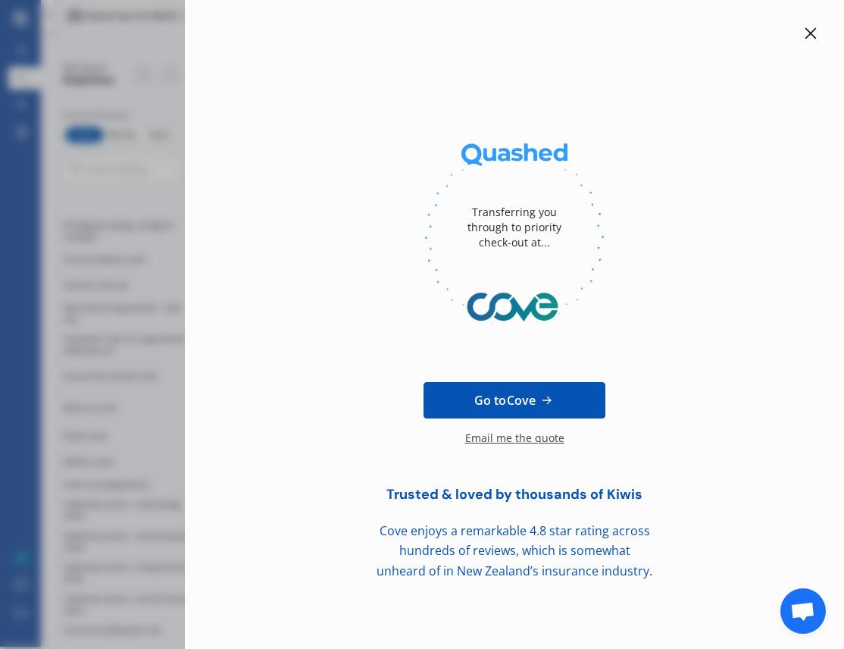
click at [811, 34] on icon at bounding box center [810, 33] width 11 height 11
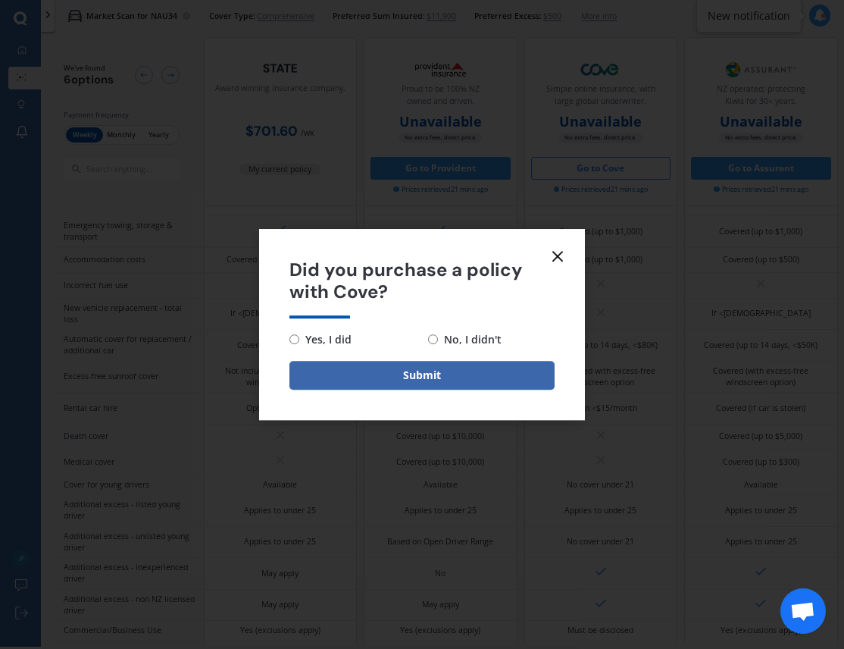
click at [432, 340] on input "No, I didn't" at bounding box center [433, 339] width 10 height 10
radio input "true"
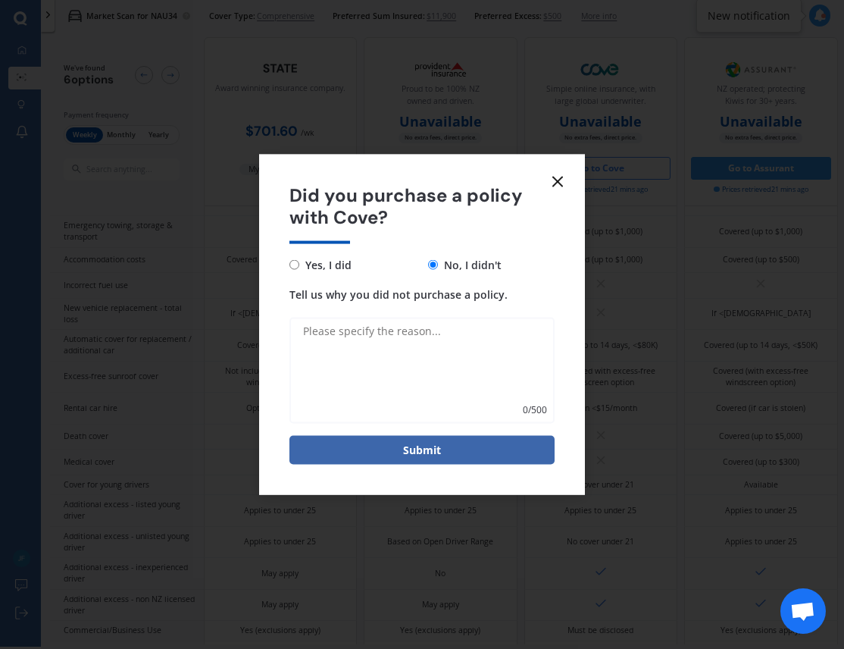
click at [316, 328] on textarea "Tell us why you did not purchase a policy." at bounding box center [421, 370] width 265 height 106
click at [362, 330] on textarea "not enough difference to change over" at bounding box center [421, 370] width 265 height 106
click at [519, 330] on textarea "not enough price difference to change over" at bounding box center [421, 370] width 265 height 106
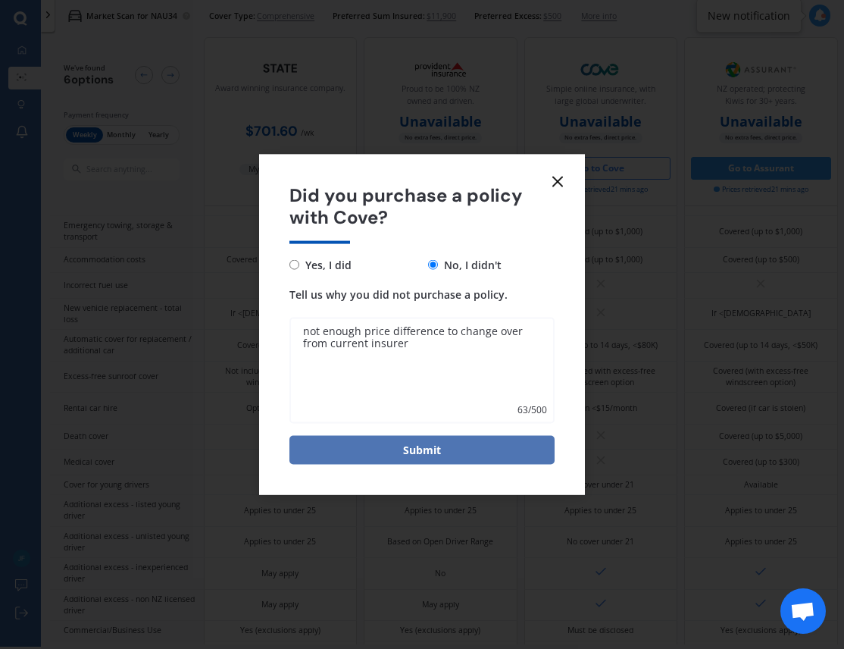
type textarea "not enough price difference to change over from current insurer"
click at [430, 452] on button "Submit" at bounding box center [421, 449] width 265 height 29
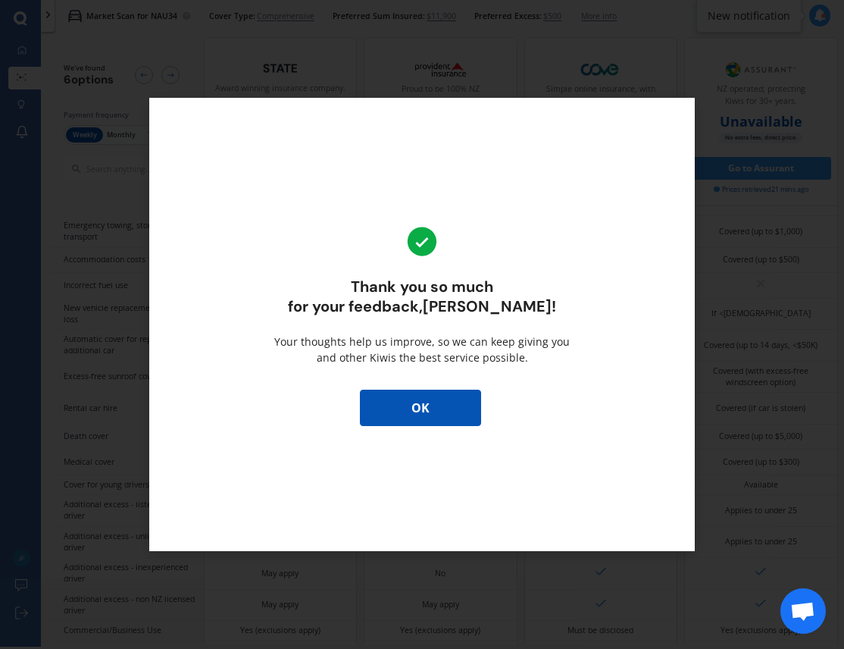
click at [420, 409] on button "OK" at bounding box center [420, 407] width 121 height 36
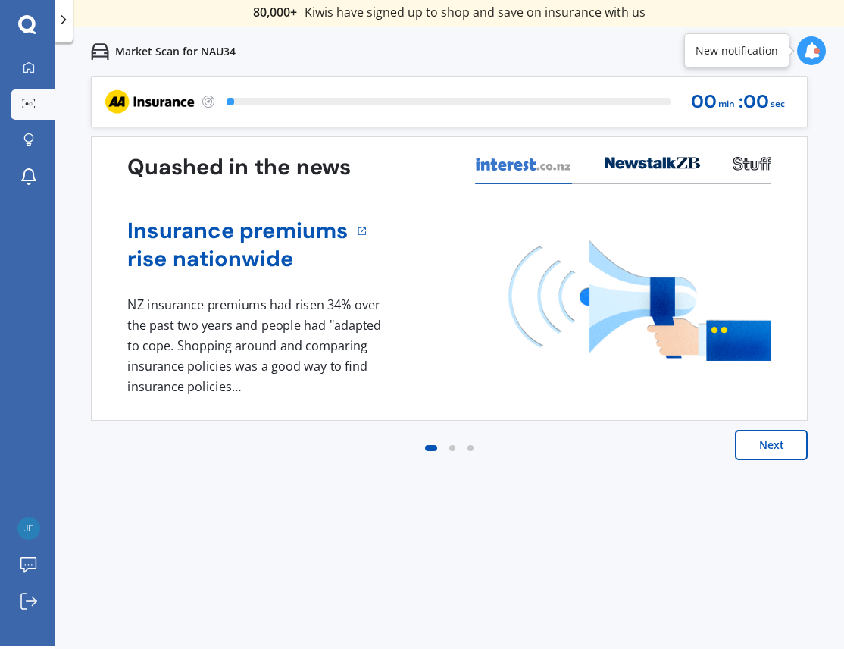
scroll to position [3, 0]
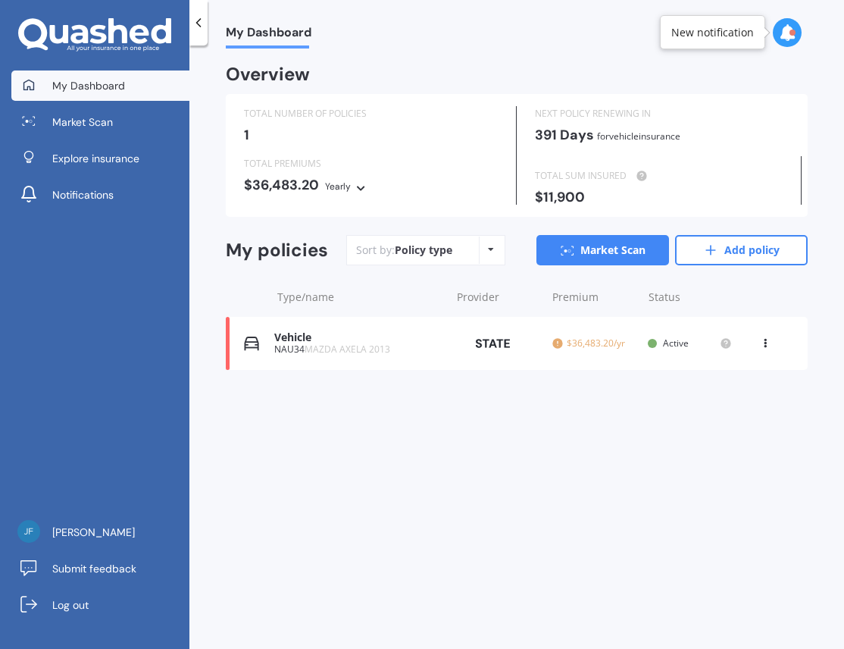
click at [488, 249] on icon at bounding box center [491, 249] width 6 height 9
click at [767, 342] on icon at bounding box center [765, 340] width 11 height 9
click at [727, 403] on div "Delete" at bounding box center [732, 402] width 150 height 30
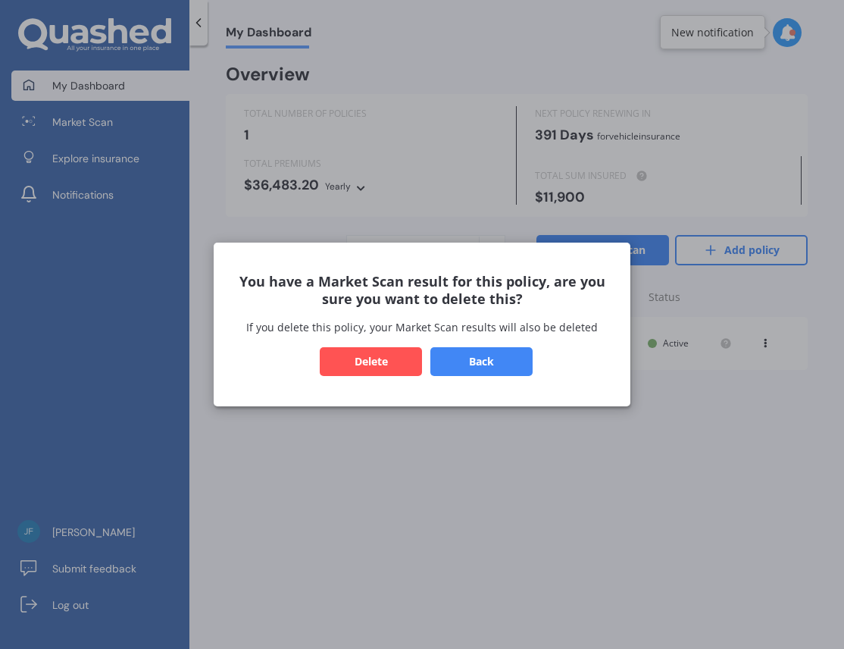
click at [374, 358] on button "Delete" at bounding box center [371, 361] width 102 height 29
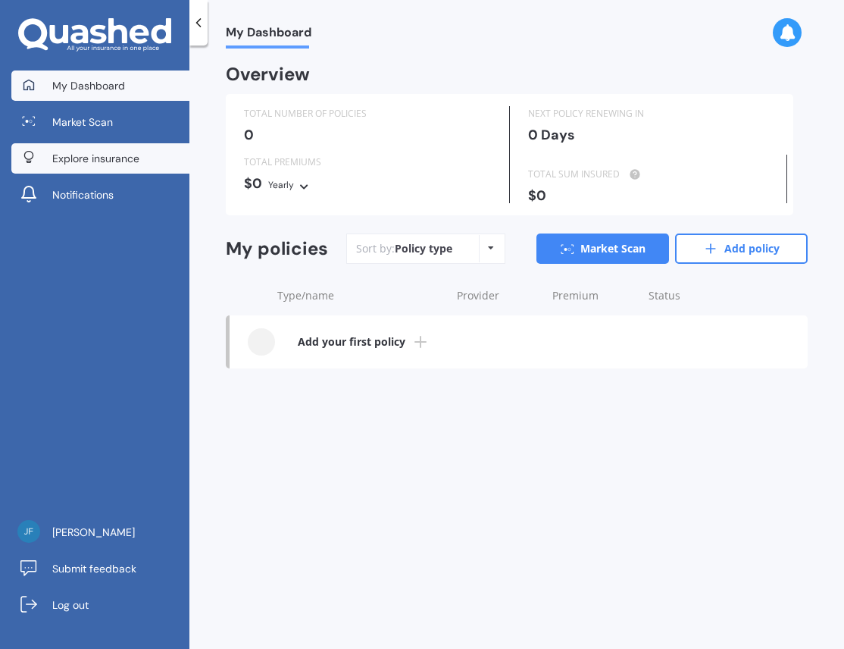
click at [100, 158] on span "Explore insurance" at bounding box center [95, 158] width 87 height 15
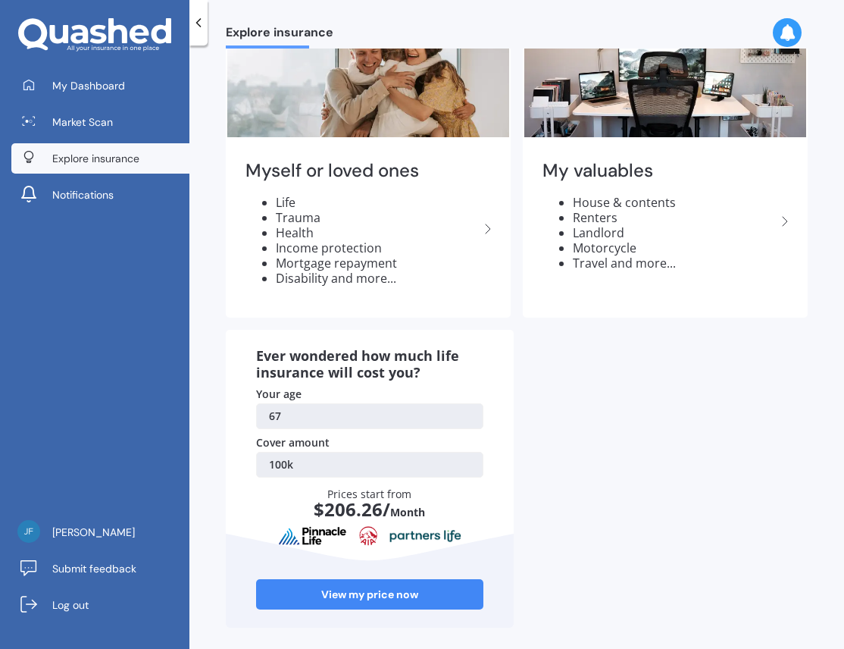
scroll to position [92, 0]
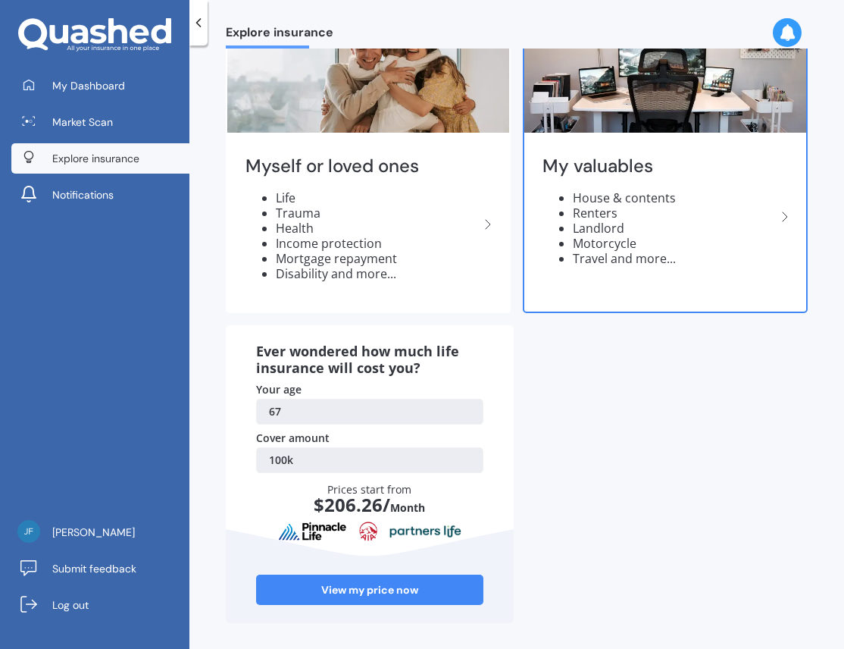
click at [777, 214] on icon at bounding box center [785, 217] width 18 height 18
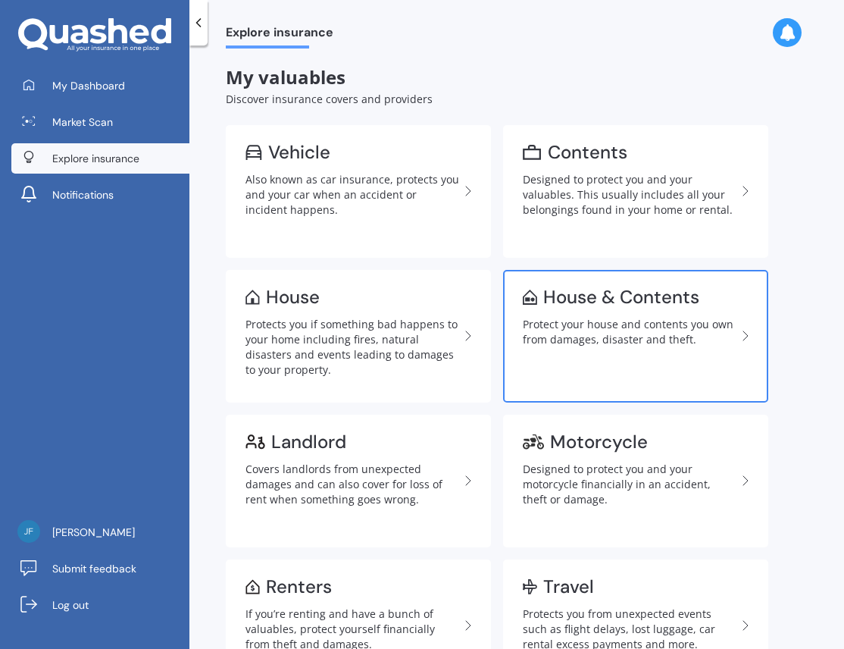
click at [584, 290] on div "House & Contents" at bounding box center [621, 296] width 156 height 15
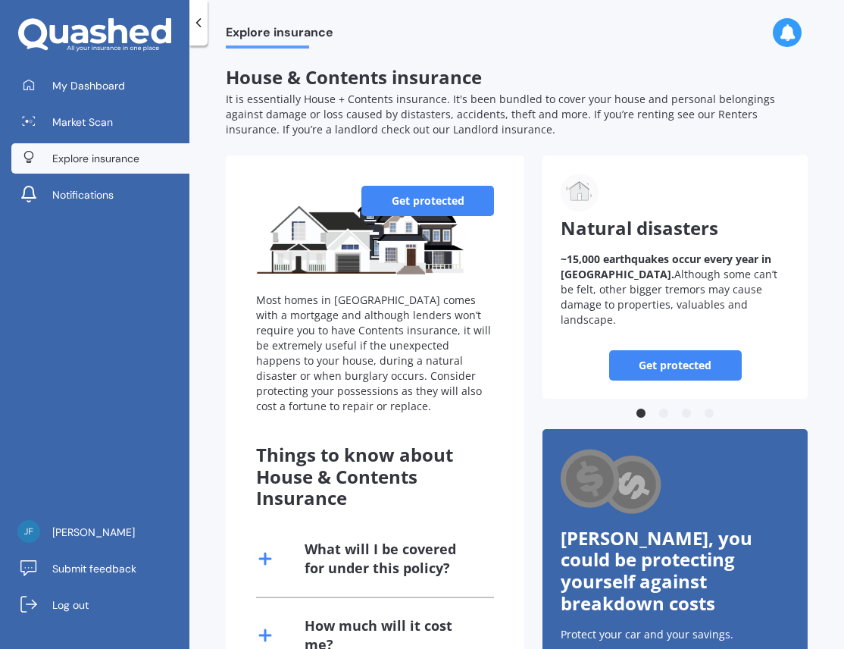
click at [421, 193] on link "Get protected" at bounding box center [427, 201] width 133 height 30
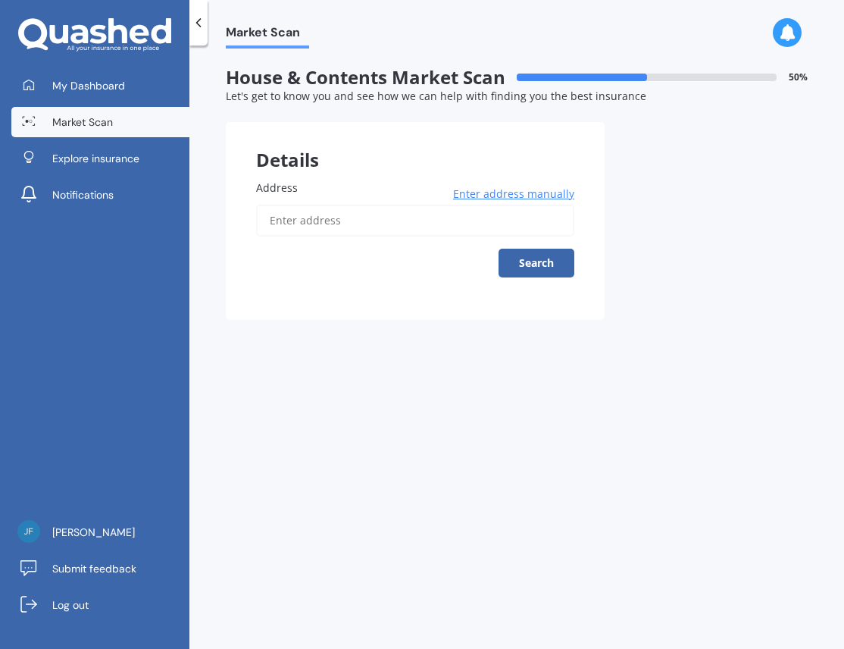
click at [361, 221] on input "Address" at bounding box center [415, 221] width 318 height 32
type input "[STREET_ADDRESS][PERSON_NAME][PERSON_NAME]"
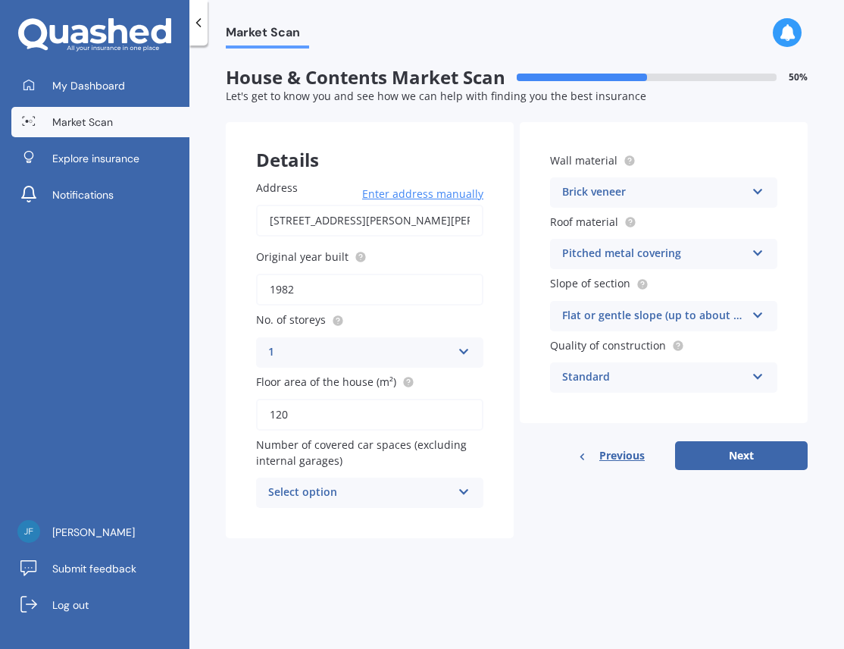
click at [759, 374] on icon at bounding box center [758, 373] width 13 height 11
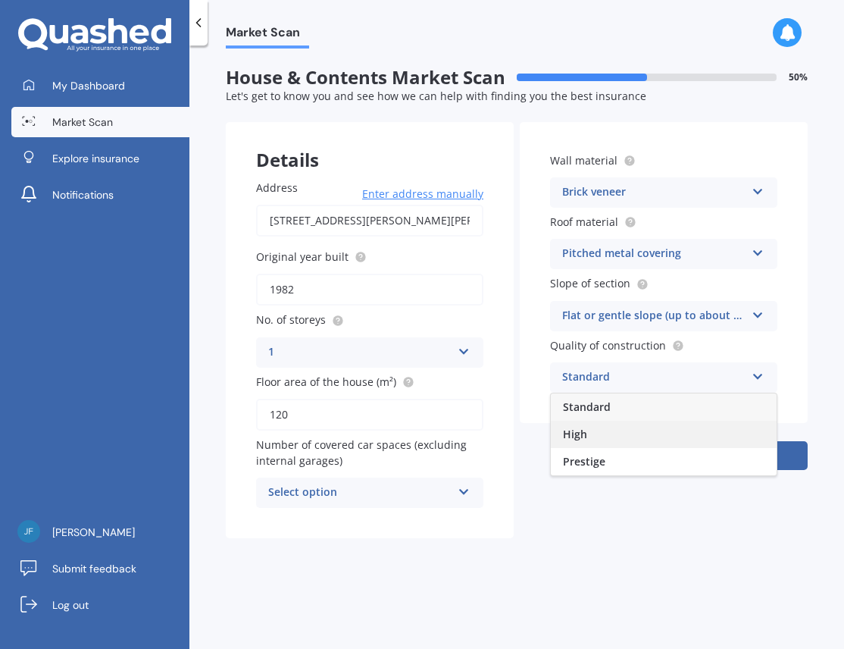
click at [589, 432] on div "High" at bounding box center [664, 434] width 226 height 27
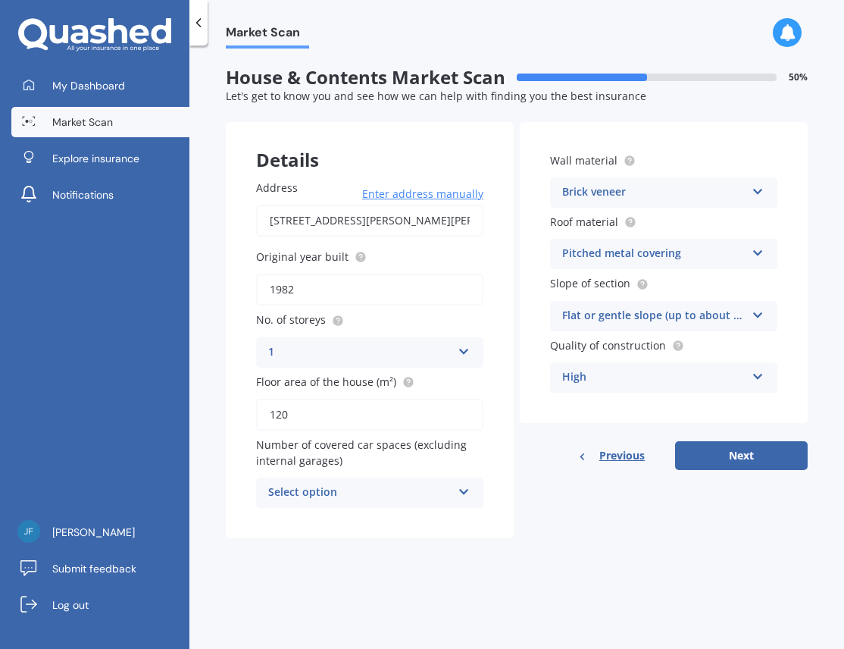
drag, startPoint x: 298, startPoint y: 411, endPoint x: 278, endPoint y: 412, distance: 19.7
click at [278, 412] on input "120" at bounding box center [369, 415] width 227 height 32
type input "170"
click at [463, 491] on icon at bounding box center [464, 488] width 13 height 11
click at [537, 565] on div "Market Scan House & Contents Market Scan 50 % Let's get to know you and see how…" at bounding box center [516, 349] width 655 height 603
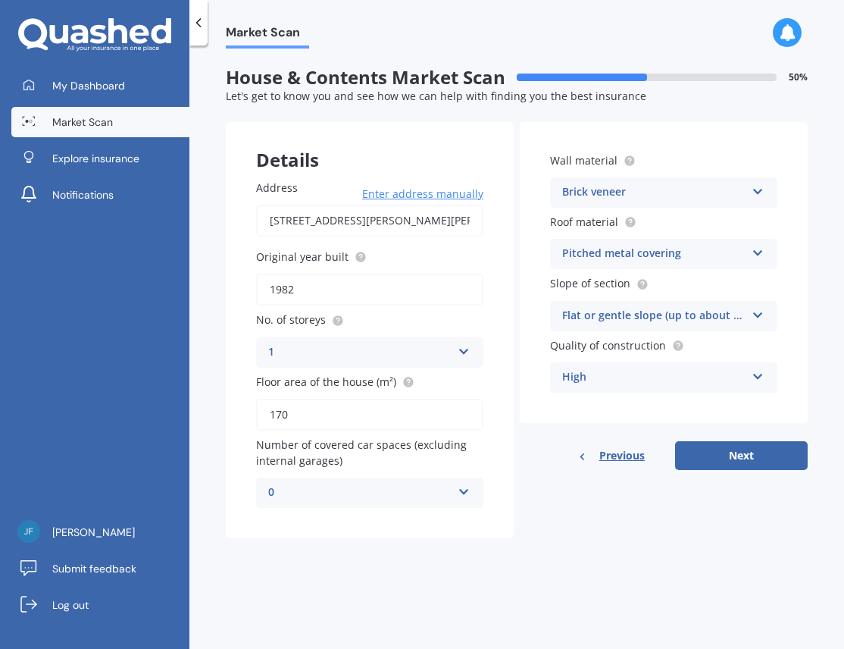
click at [755, 188] on icon at bounding box center [758, 188] width 13 height 11
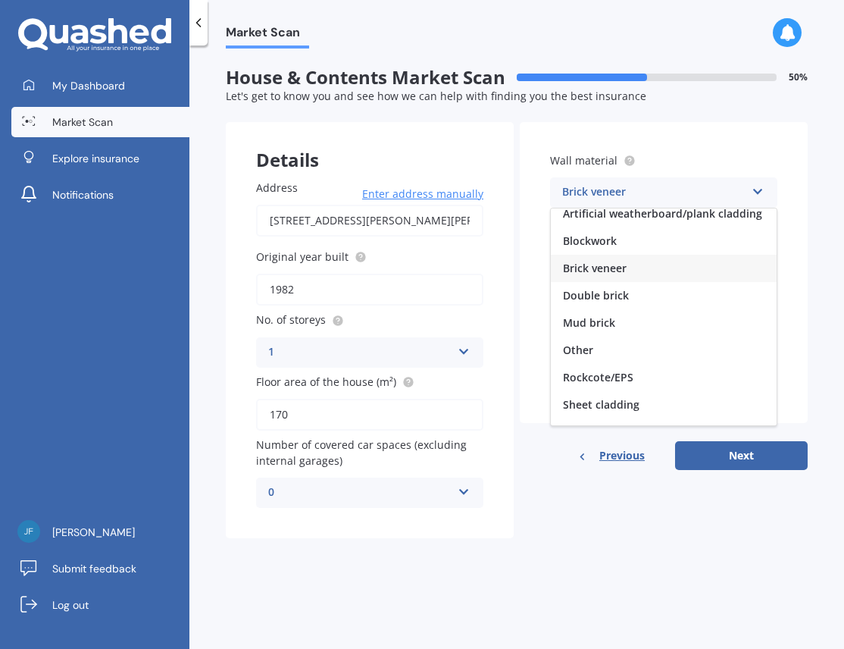
scroll to position [11, 0]
click at [585, 208] on span "Artificial weatherboard/plank cladding" at bounding box center [662, 210] width 199 height 14
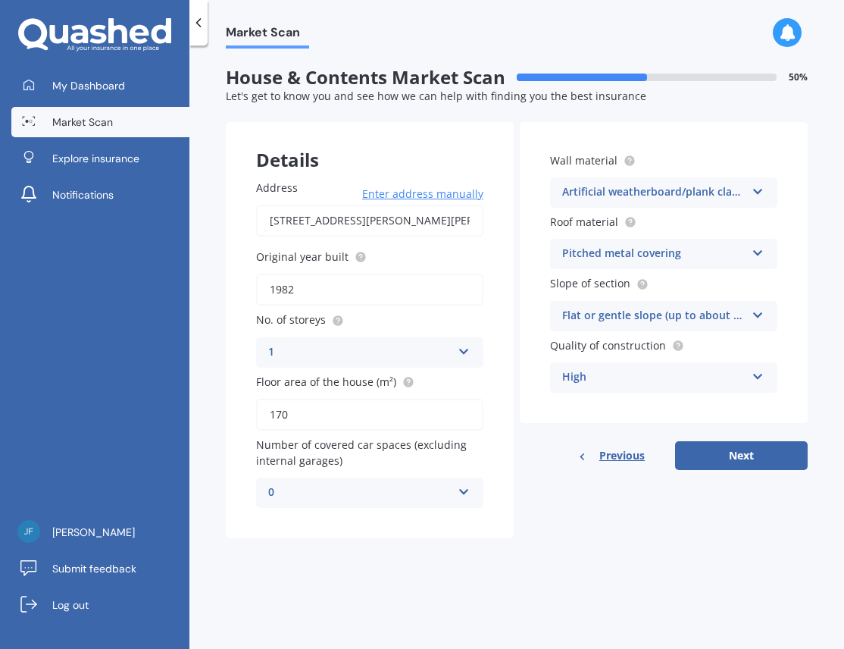
click at [761, 253] on icon at bounding box center [758, 250] width 13 height 11
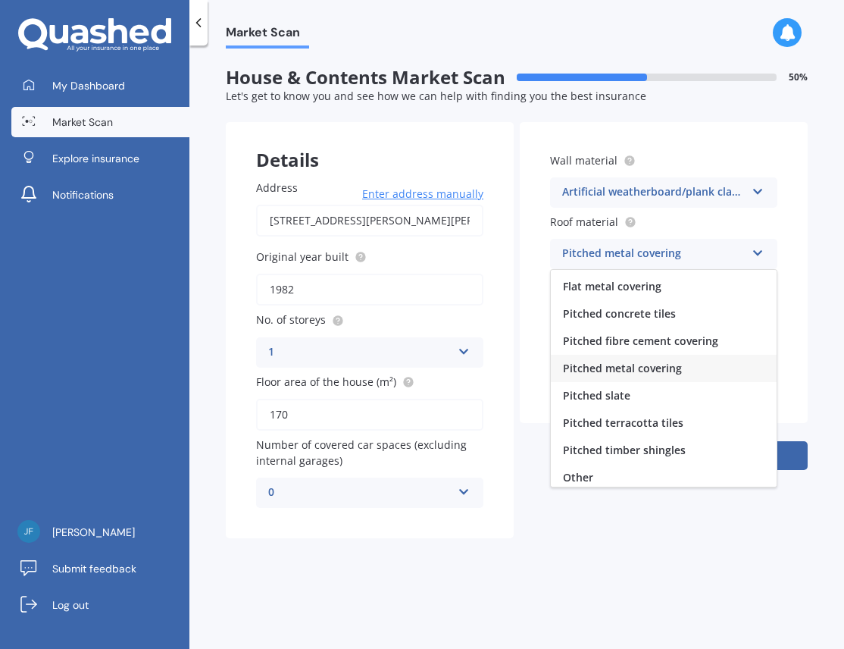
scroll to position [50, 0]
click at [613, 370] on span "Pitched metal covering" at bounding box center [622, 369] width 119 height 14
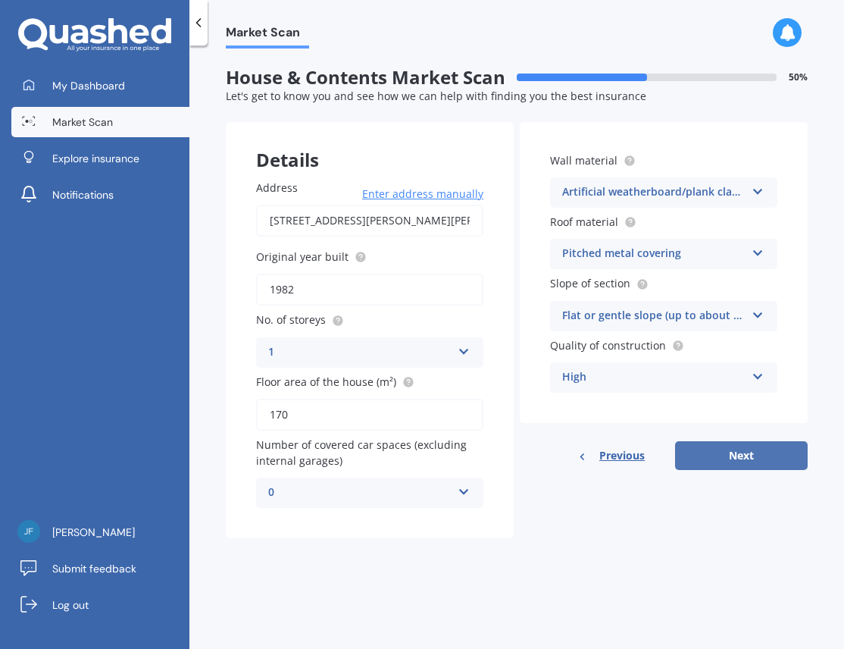
click at [740, 454] on button "Next" at bounding box center [741, 455] width 133 height 29
select select "25"
select select "12"
select select "1957"
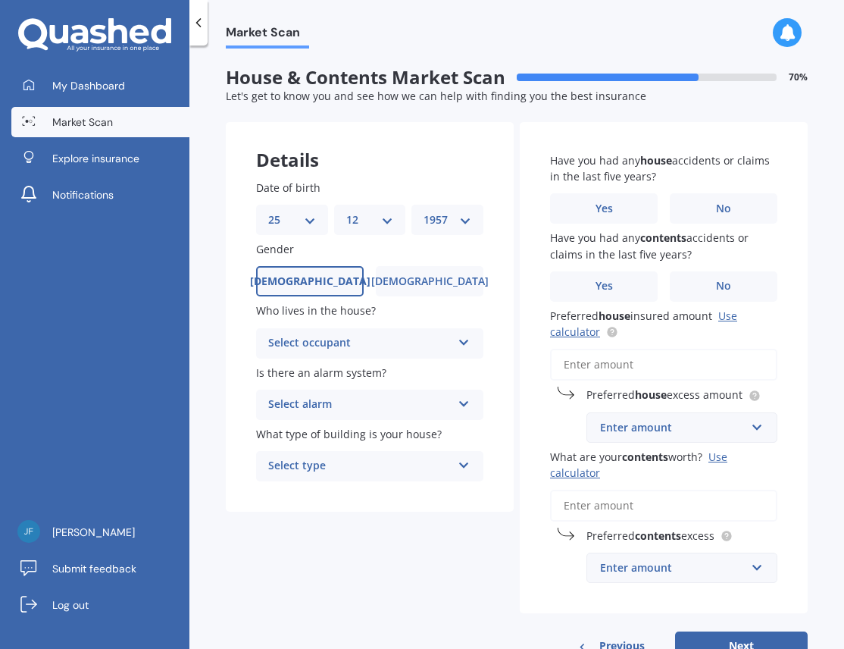
click at [461, 340] on icon at bounding box center [464, 339] width 13 height 11
click at [285, 368] on span "Owner" at bounding box center [286, 372] width 34 height 14
click at [461, 404] on icon at bounding box center [464, 401] width 13 height 11
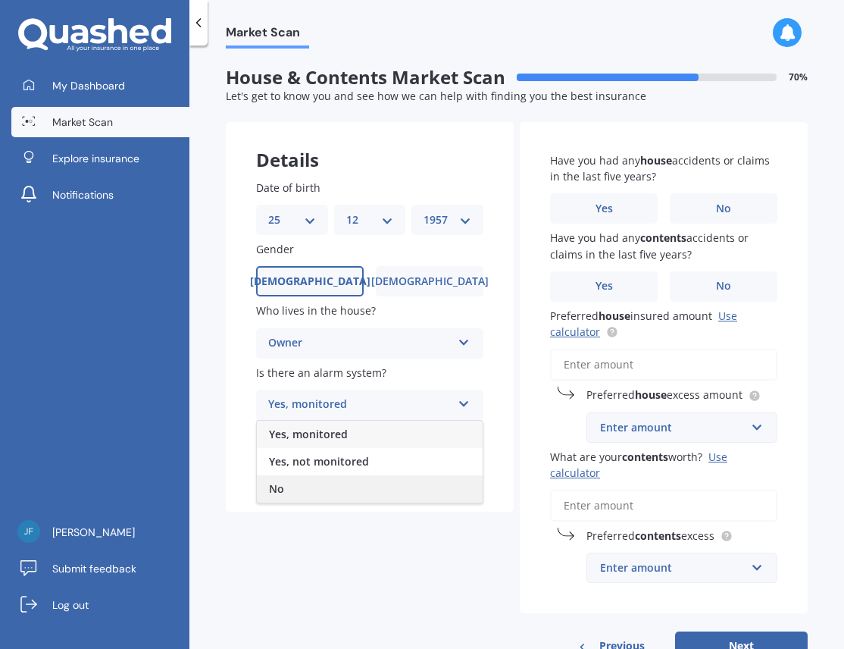
click at [286, 487] on div "No" at bounding box center [370, 488] width 226 height 27
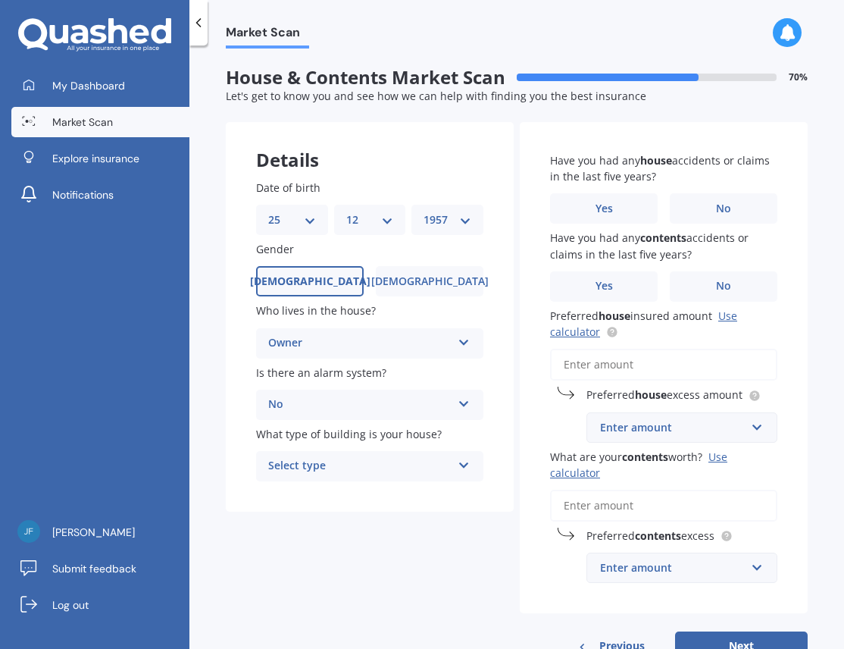
click at [459, 463] on icon at bounding box center [464, 462] width 13 height 11
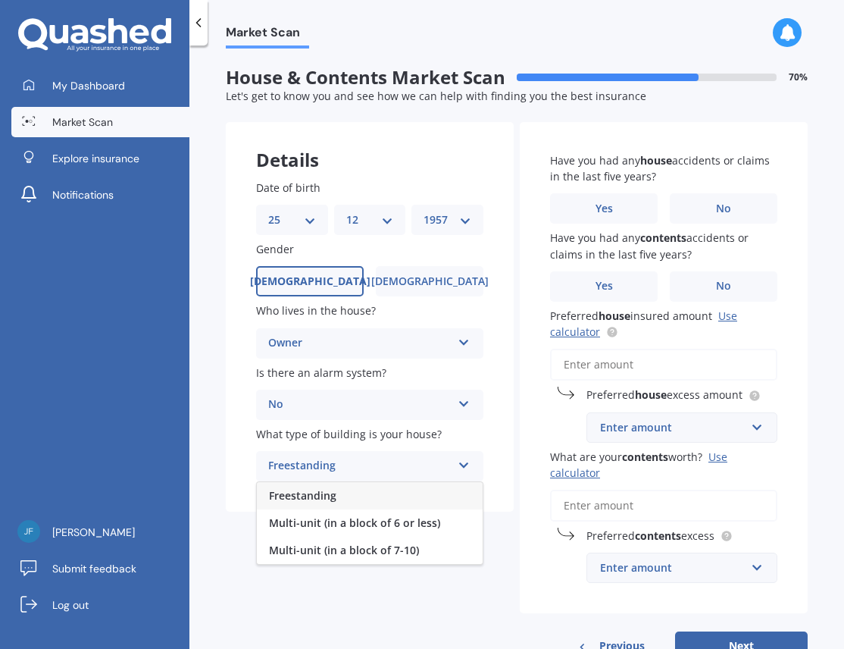
click at [315, 494] on span "Freestanding" at bounding box center [302, 495] width 67 height 14
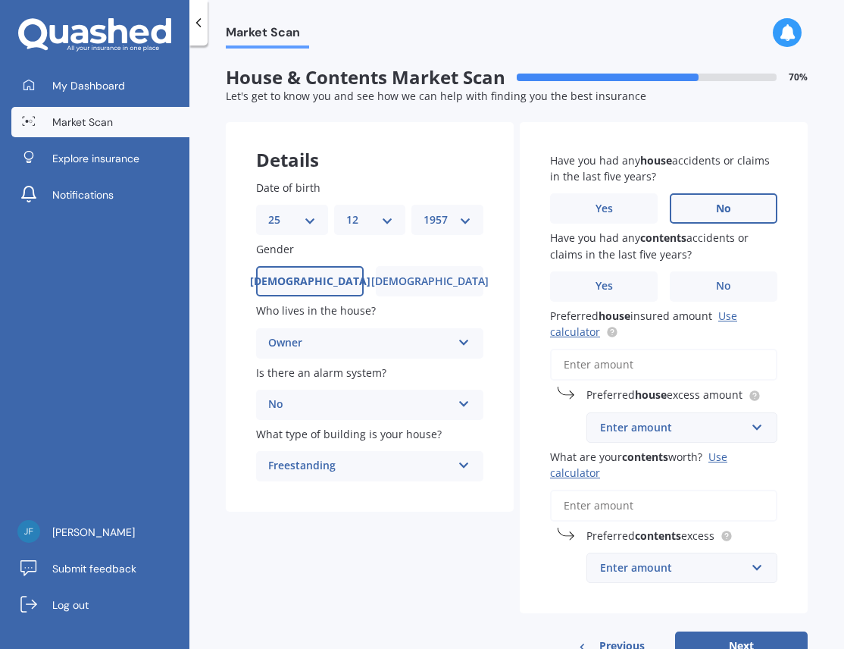
click at [716, 206] on span "No" at bounding box center [723, 208] width 15 height 13
click at [0, 0] on input "No" at bounding box center [0, 0] width 0 height 0
click at [614, 277] on label "Yes" at bounding box center [604, 286] width 108 height 30
click at [0, 0] on input "Yes" at bounding box center [0, 0] width 0 height 0
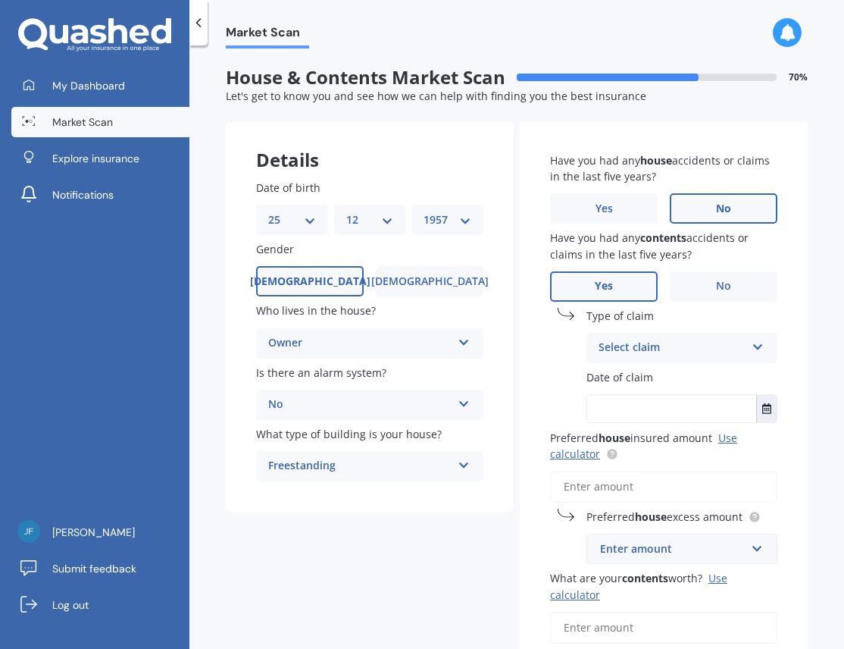
click at [756, 347] on icon at bounding box center [758, 344] width 13 height 11
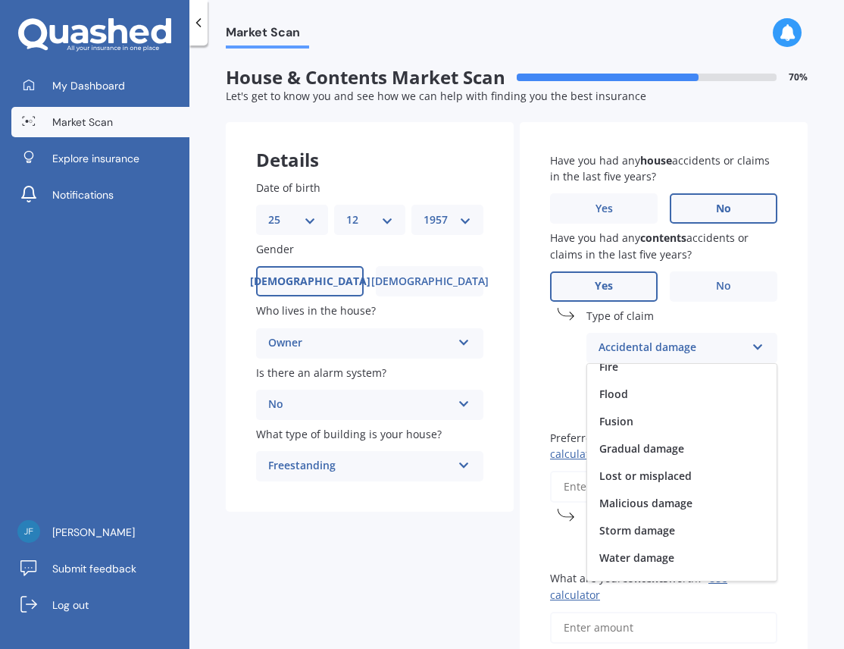
scroll to position [111, 0]
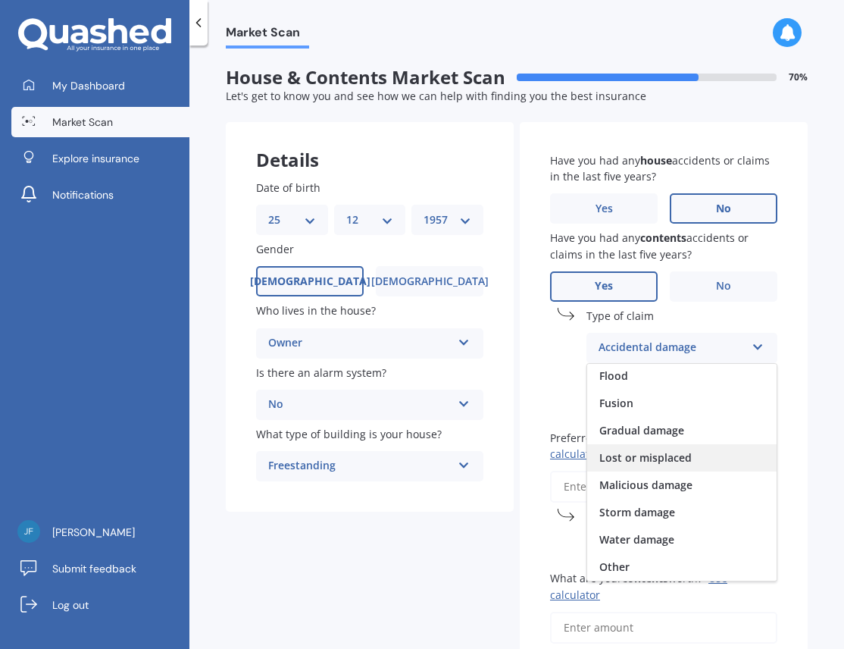
click at [683, 455] on span "Lost or misplaced" at bounding box center [645, 457] width 92 height 14
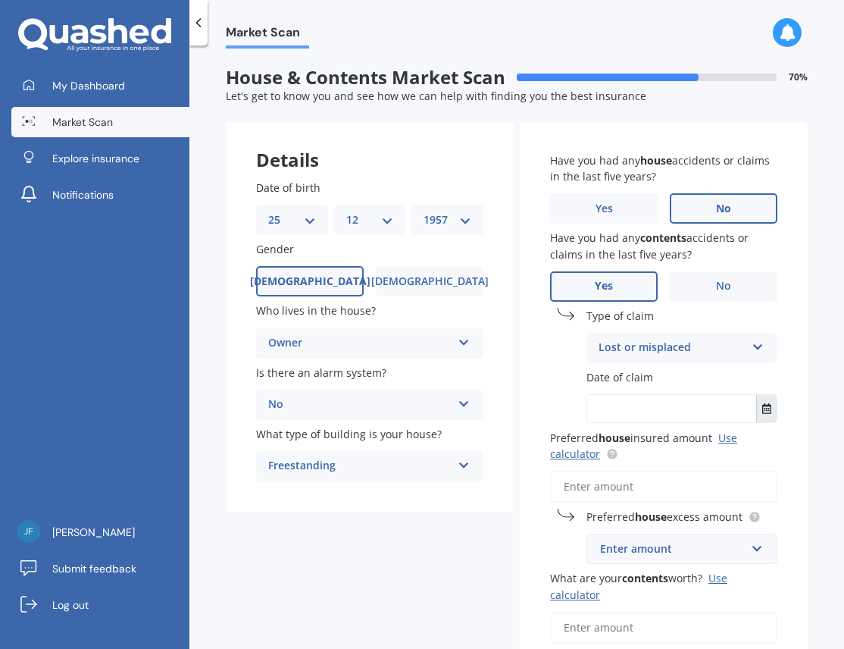
click at [762, 408] on icon "Select date" at bounding box center [766, 408] width 9 height 11
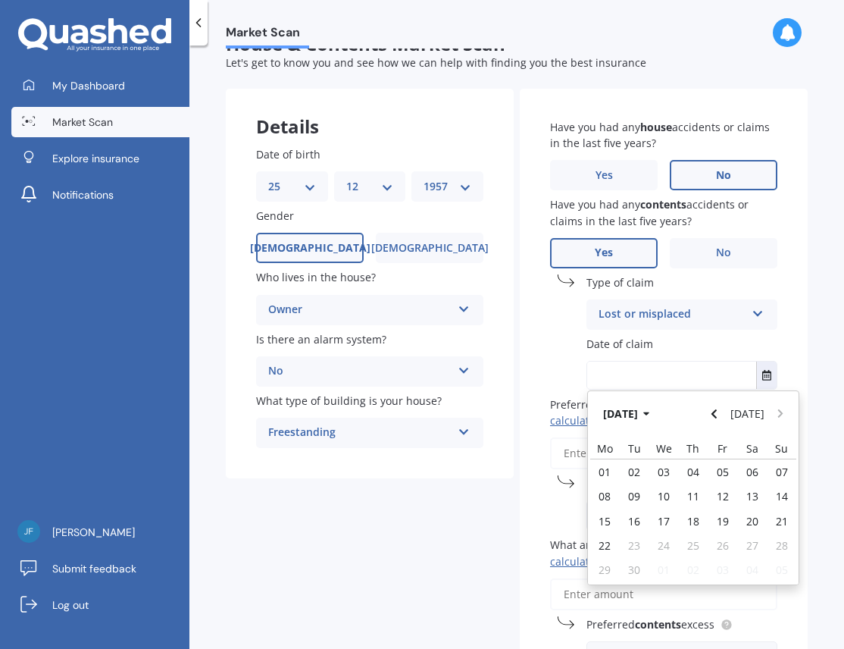
scroll to position [49, 0]
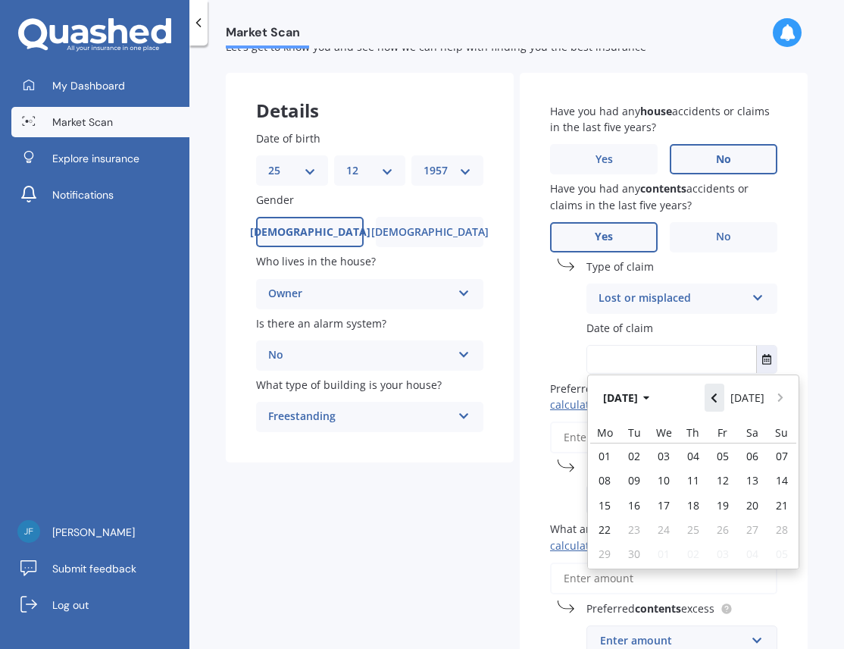
click at [713, 394] on icon "Navigate back" at bounding box center [714, 397] width 7 height 11
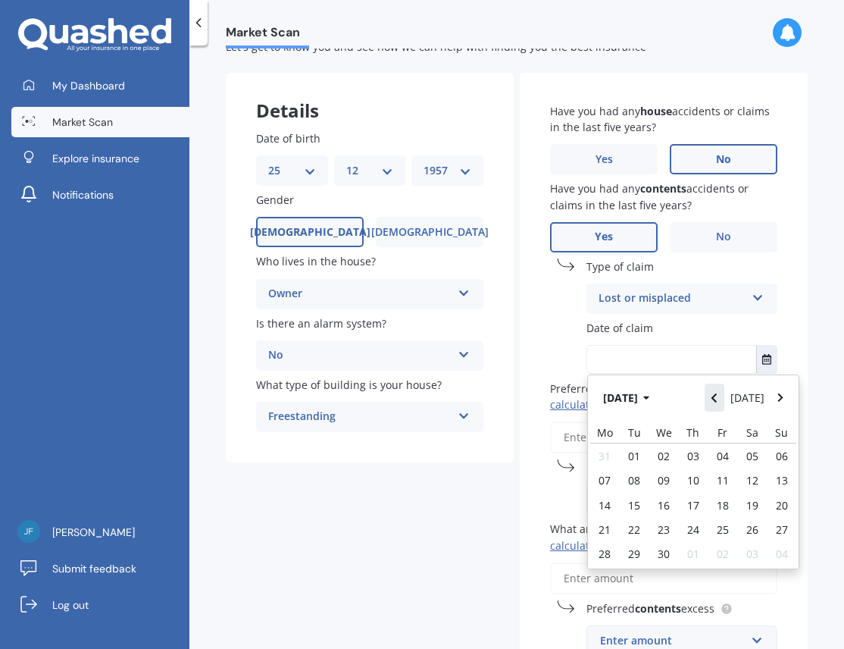
click at [713, 394] on icon "Navigate back" at bounding box center [714, 397] width 7 height 11
click at [691, 504] on span "13" at bounding box center [693, 505] width 12 height 14
type input "[DATE]"
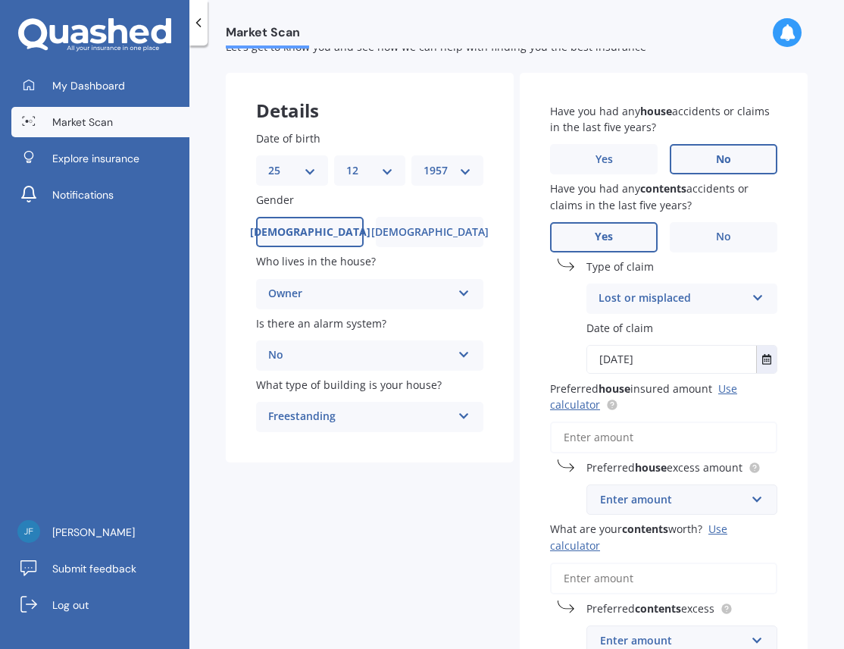
click at [638, 433] on input "Preferred house insured amount Use calculator" at bounding box center [663, 437] width 227 height 32
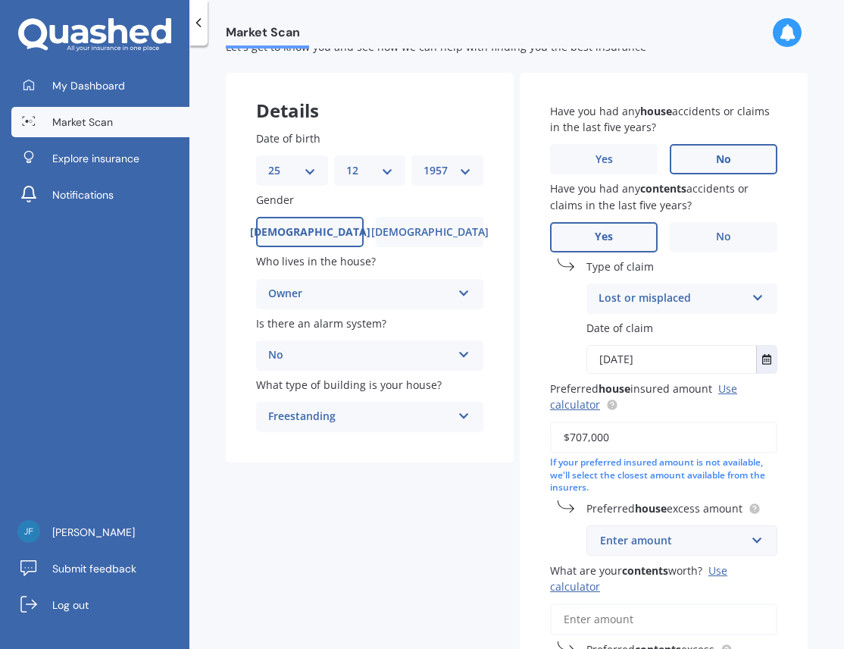
type input "$707,000"
click at [746, 539] on input "text" at bounding box center [676, 540] width 177 height 29
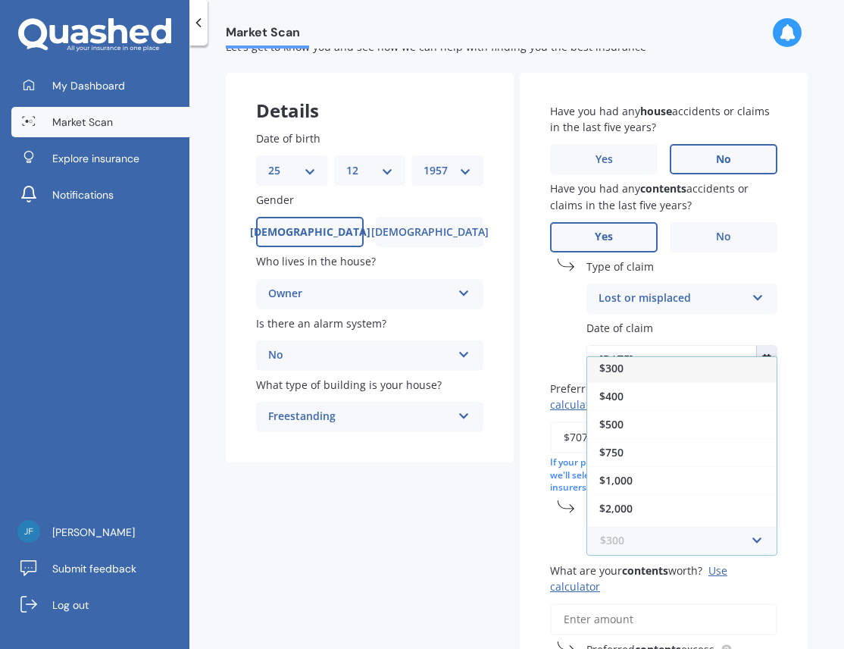
scroll to position [0, 0]
click at [624, 369] on div "$300" at bounding box center [681, 371] width 189 height 28
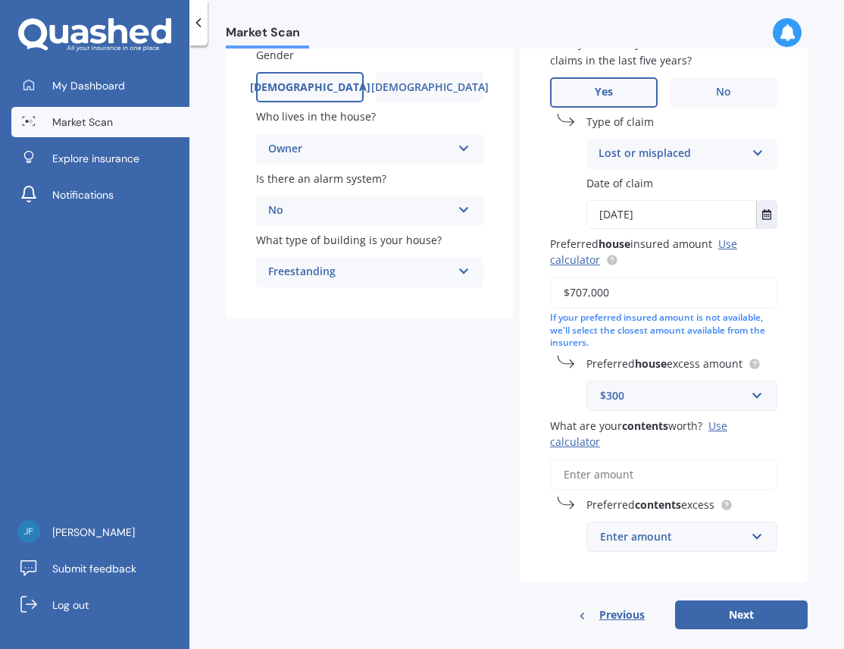
scroll to position [214, 0]
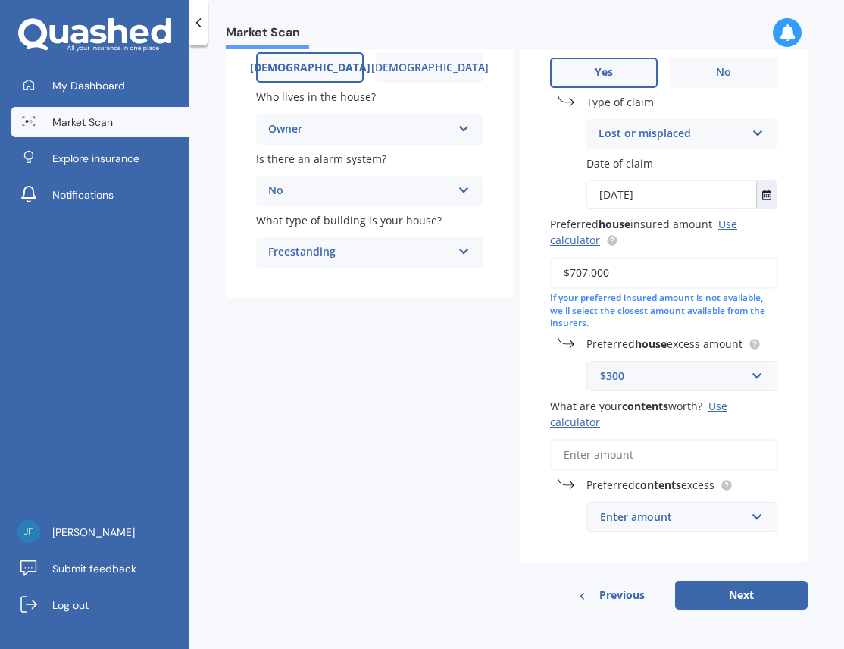
click at [652, 453] on input "What are your contents worth? Use calculator" at bounding box center [663, 455] width 227 height 32
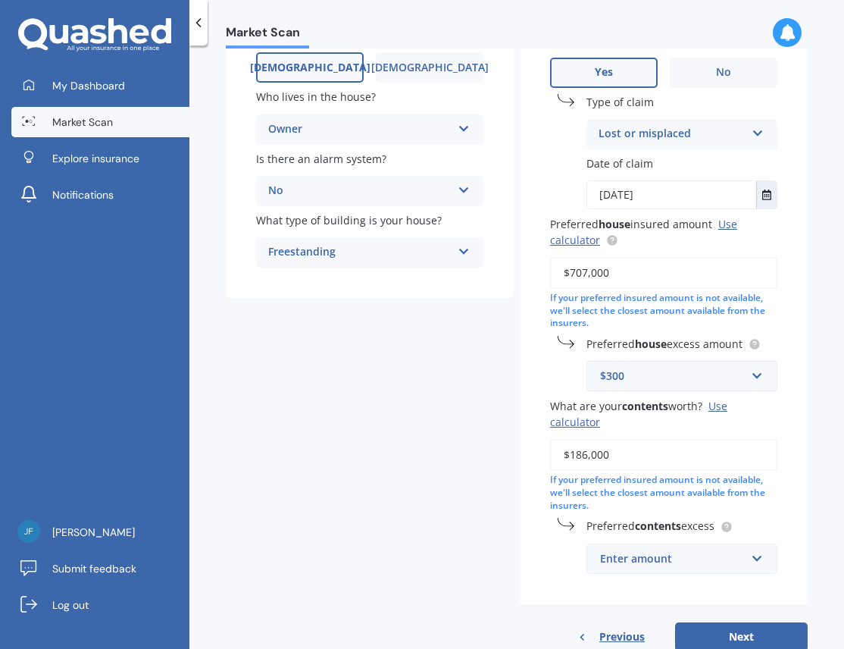
type input "$186,000"
click at [749, 374] on input "text" at bounding box center [676, 375] width 177 height 29
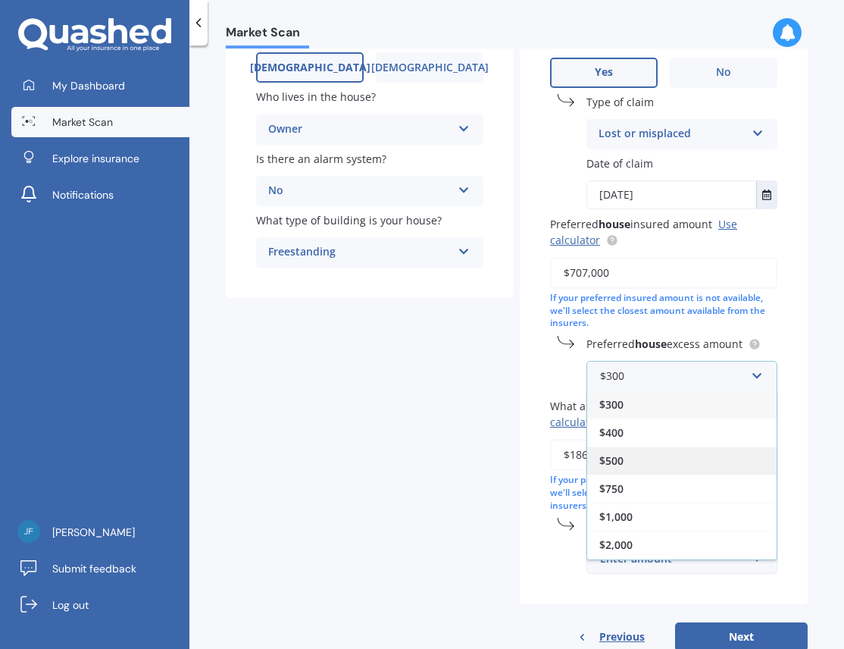
click at [626, 456] on div "$500" at bounding box center [681, 460] width 189 height 28
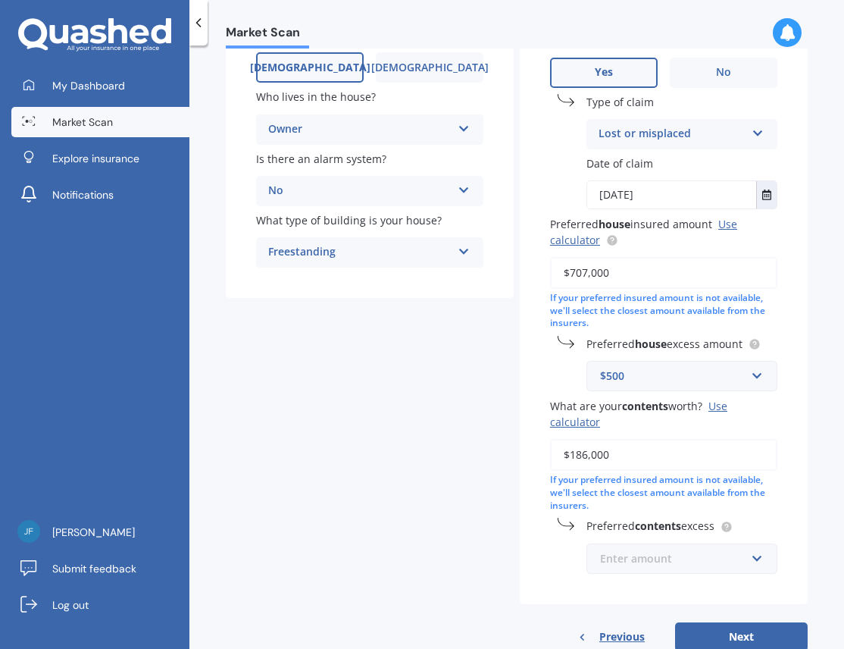
click at [747, 561] on input "text" at bounding box center [676, 558] width 177 height 29
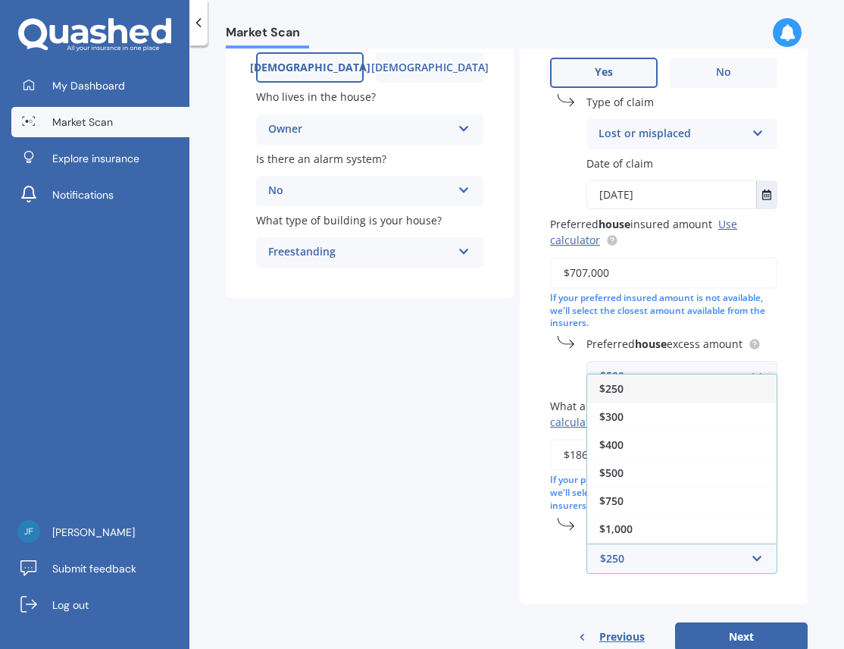
click at [614, 392] on span "$250" at bounding box center [611, 388] width 24 height 14
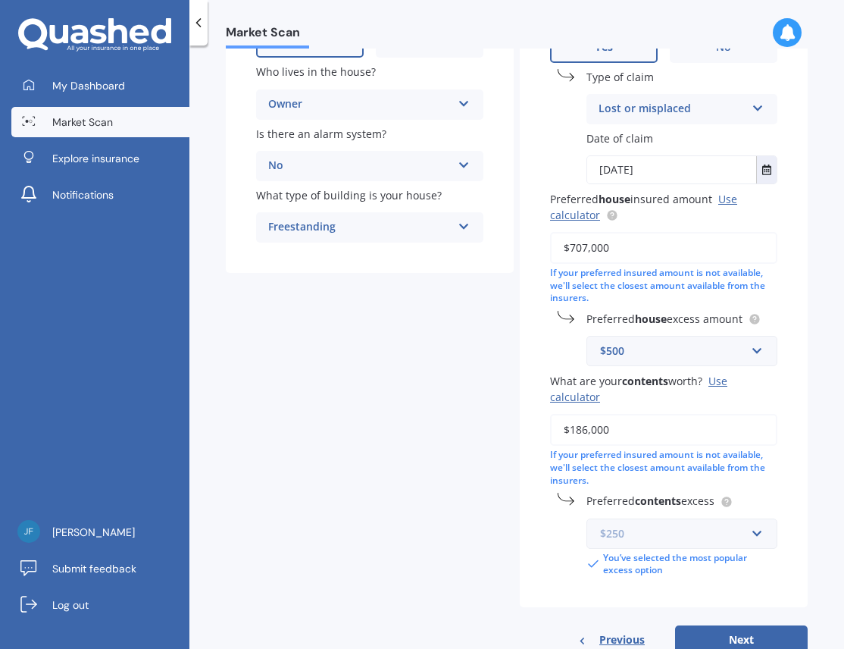
scroll to position [283, 0]
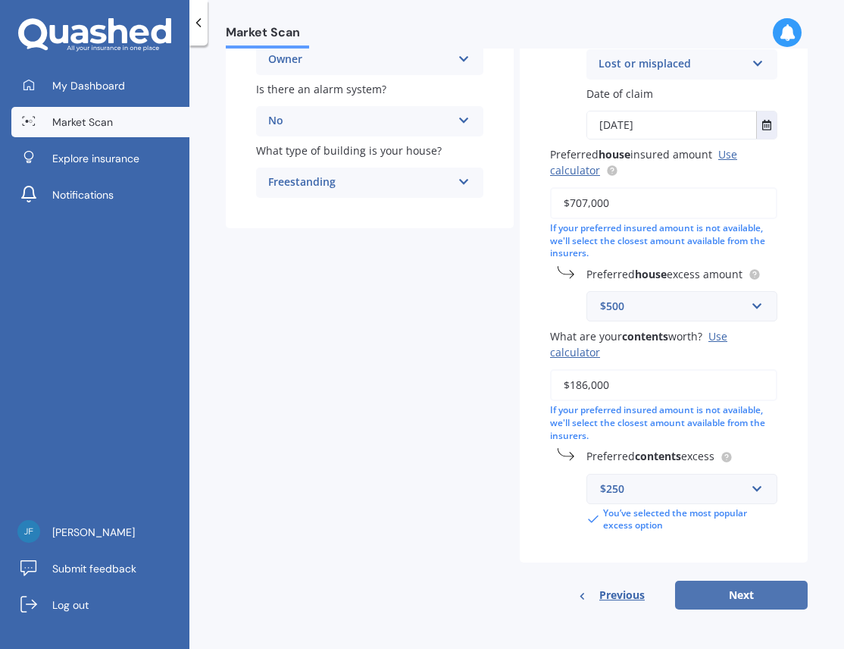
click at [736, 594] on button "Next" at bounding box center [741, 594] width 133 height 29
select select "25"
select select "12"
select select "1957"
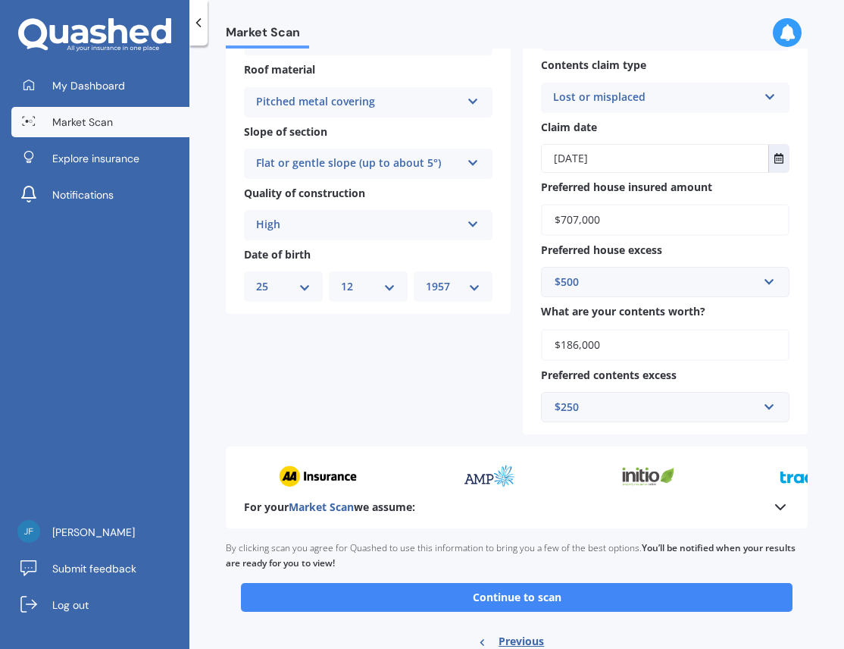
scroll to position [455, 0]
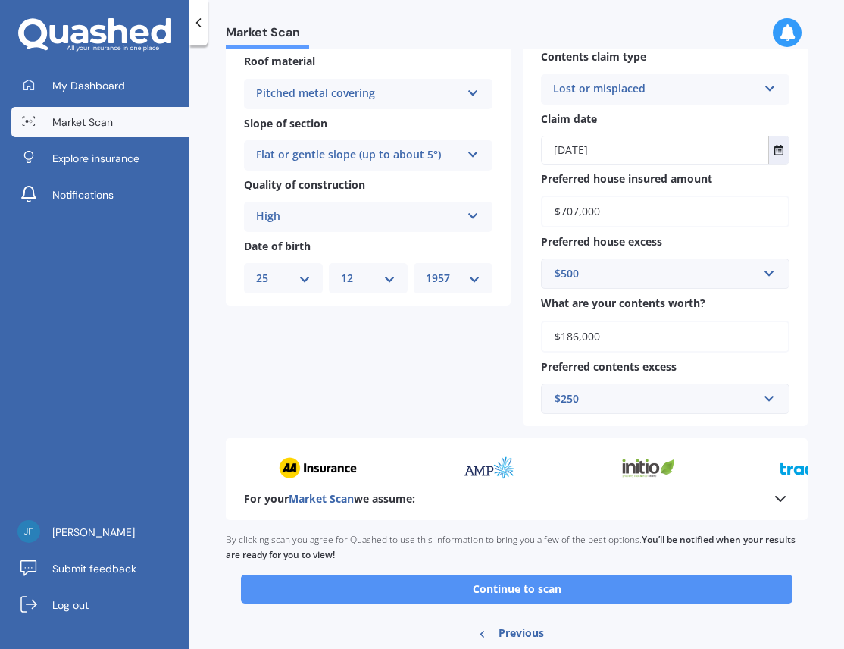
click at [524, 586] on button "Continue to scan" at bounding box center [517, 588] width 552 height 29
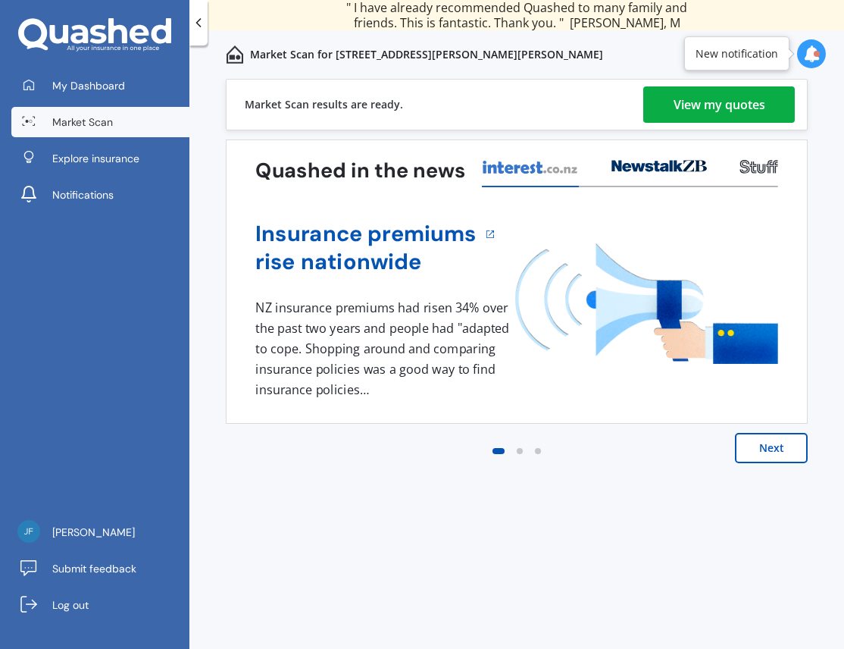
click at [724, 103] on div "View my quotes" at bounding box center [720, 104] width 92 height 36
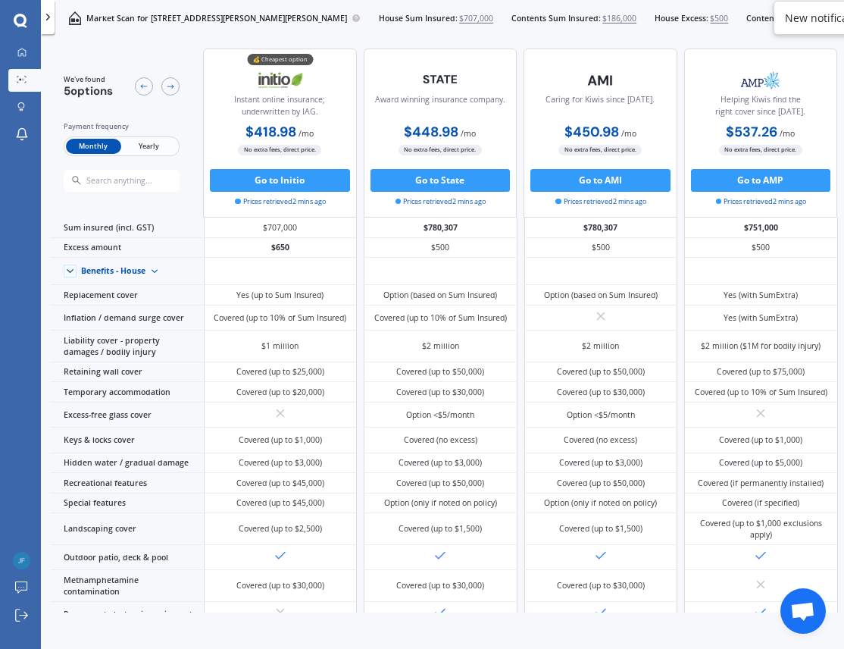
click at [502, 29] on div "Market Scan for [STREET_ADDRESS][PERSON_NAME][PERSON_NAME] 4112 House Sum Insur…" at bounding box center [470, 18] width 831 height 36
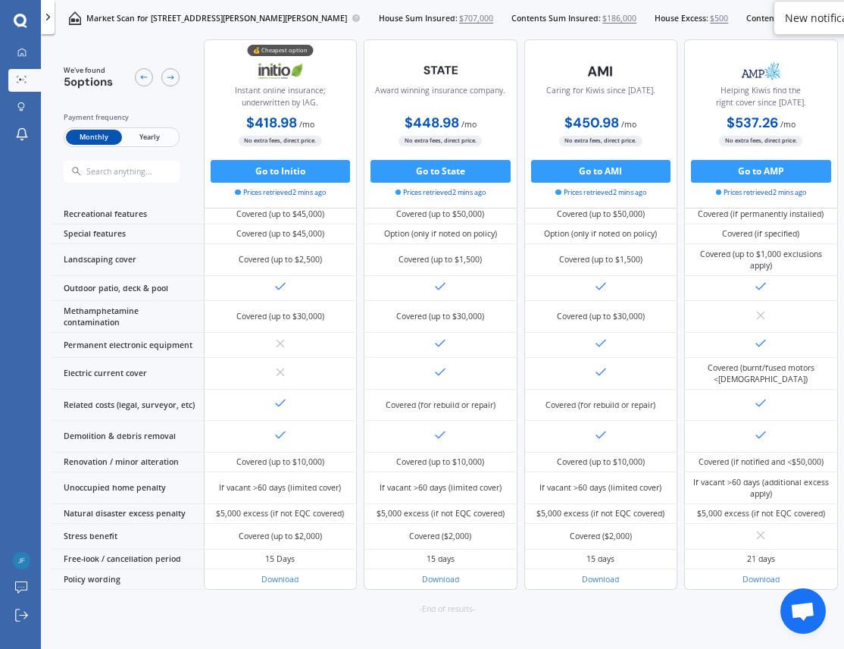
scroll to position [407, 0]
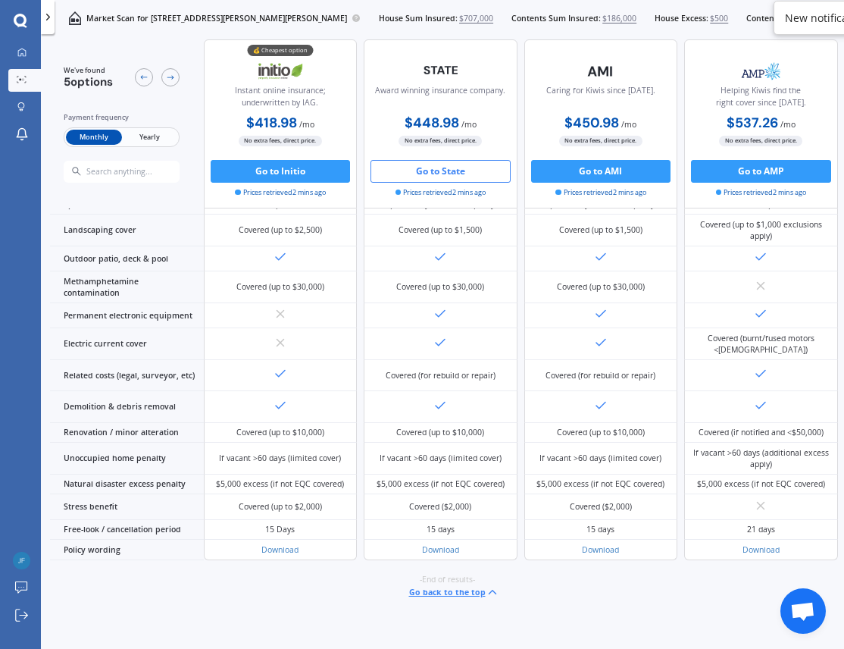
click at [446, 171] on button "Go to State" at bounding box center [441, 171] width 140 height 23
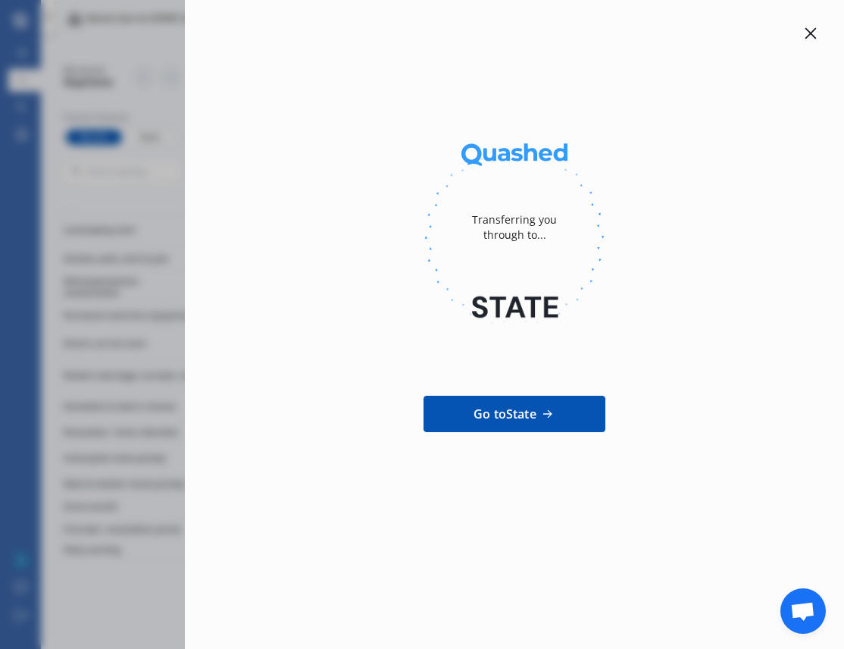
click at [811, 33] on icon at bounding box center [810, 33] width 11 height 11
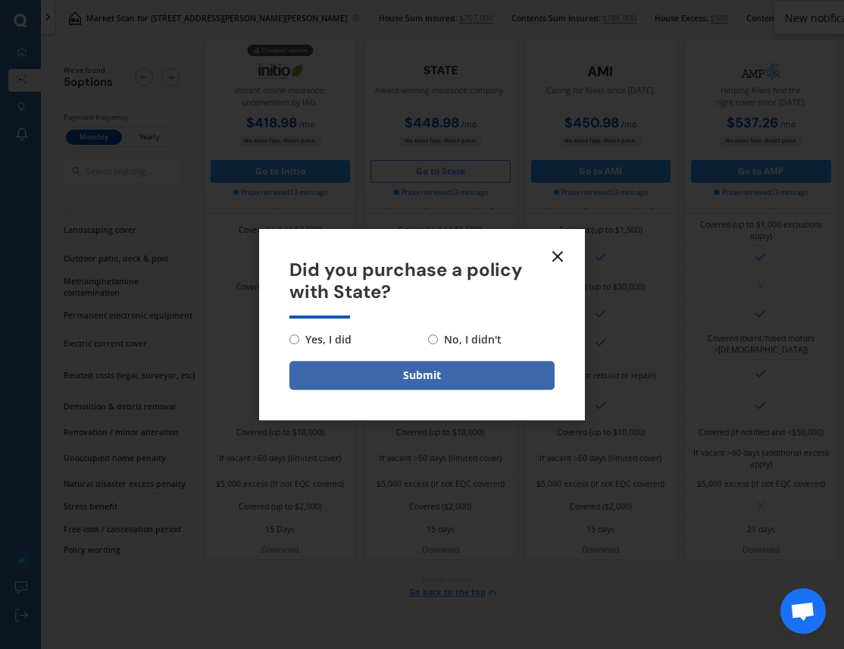
click at [432, 340] on input "No, I didn't" at bounding box center [433, 339] width 10 height 10
radio input "true"
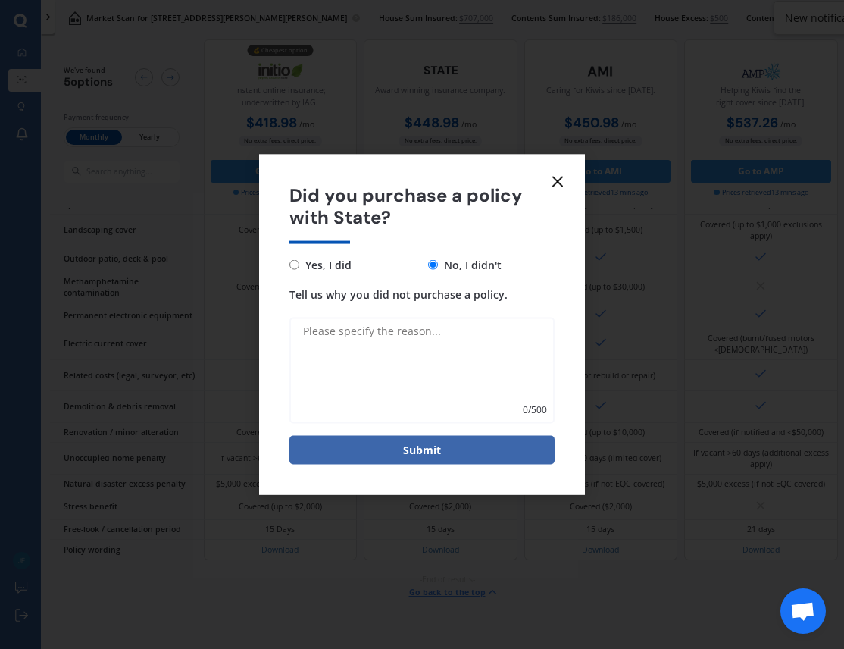
click at [322, 330] on textarea "Tell us why you did not purchase a policy." at bounding box center [421, 370] width 265 height 106
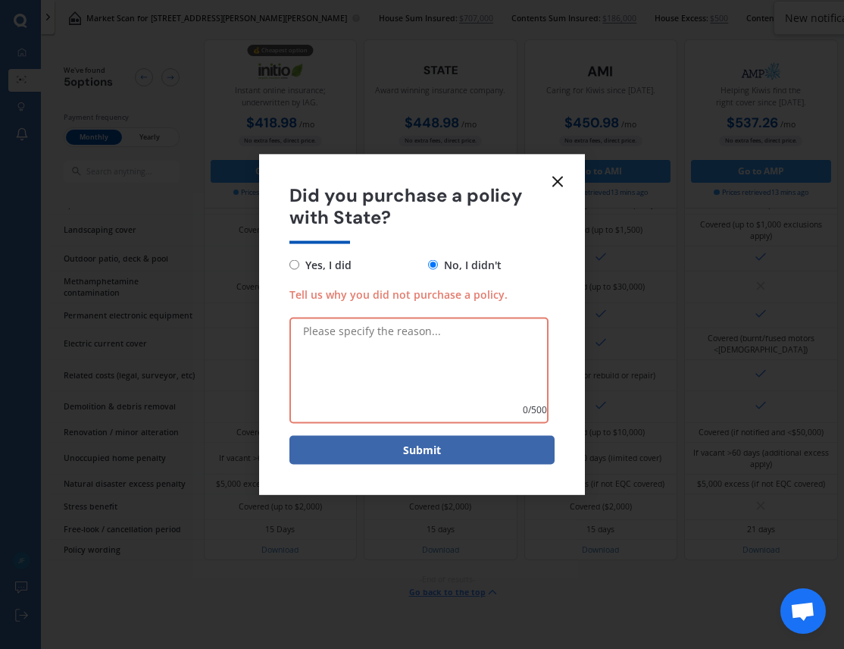
click at [342, 339] on textarea "Tell us why you did not purchase a policy." at bounding box center [418, 370] width 259 height 106
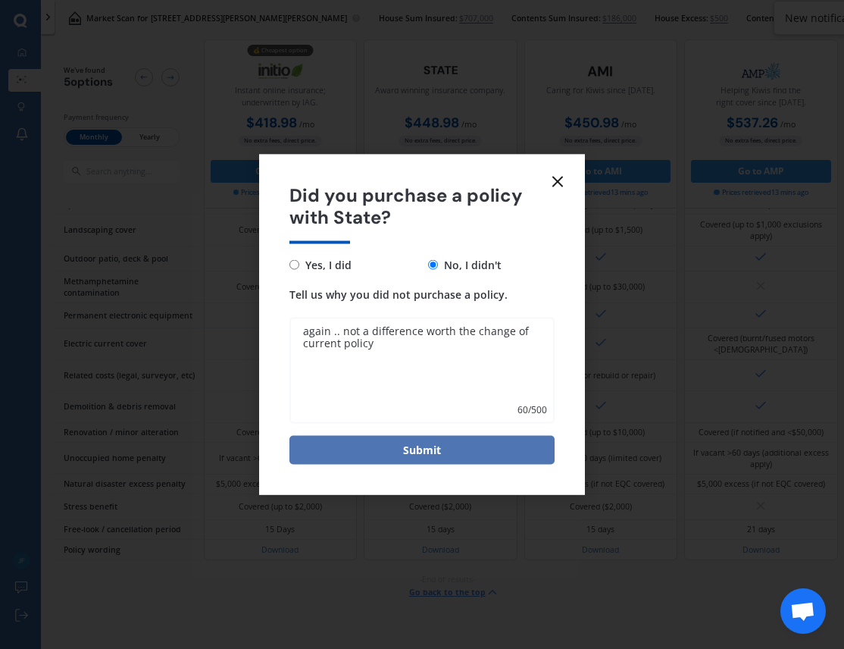
type textarea "again .. not a difference worth the change of current policy"
click at [424, 449] on button "Submit" at bounding box center [421, 449] width 265 height 29
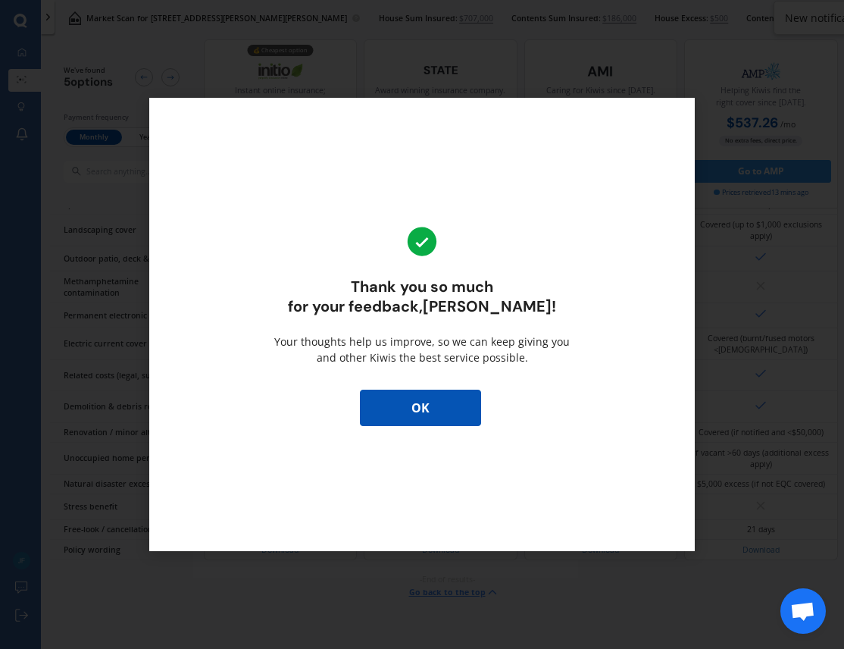
click at [434, 410] on button "OK" at bounding box center [420, 407] width 121 height 36
